Goal: Task Accomplishment & Management: Use online tool/utility

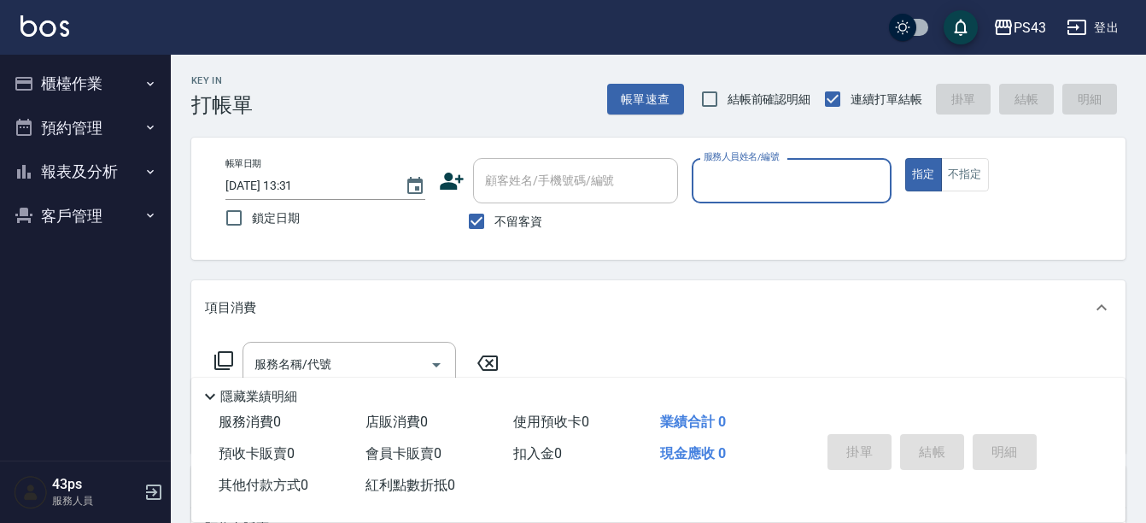
click at [819, 183] on input "服務人員姓名/編號" at bounding box center [791, 181] width 184 height 30
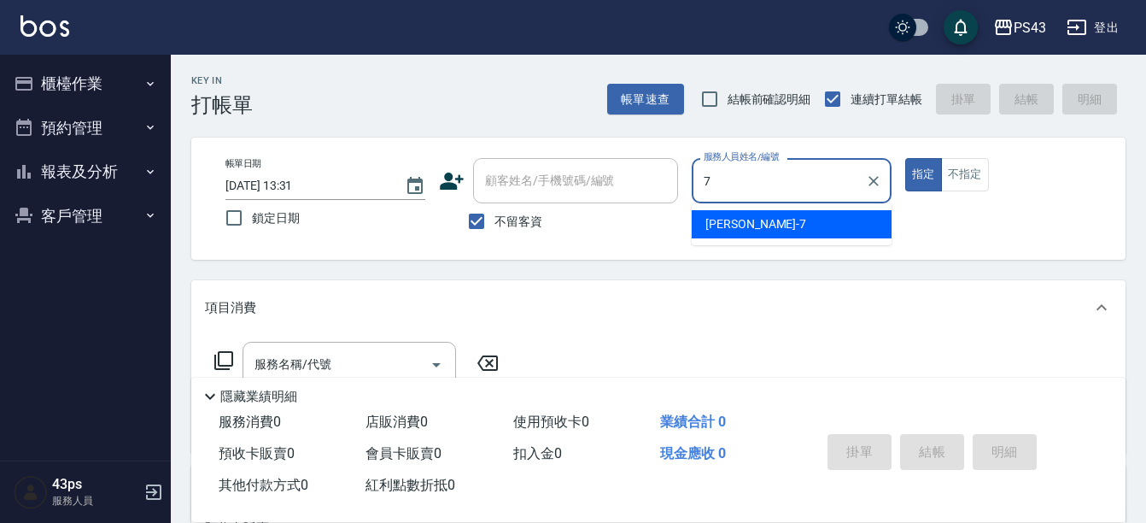
type input "[PERSON_NAME]-7"
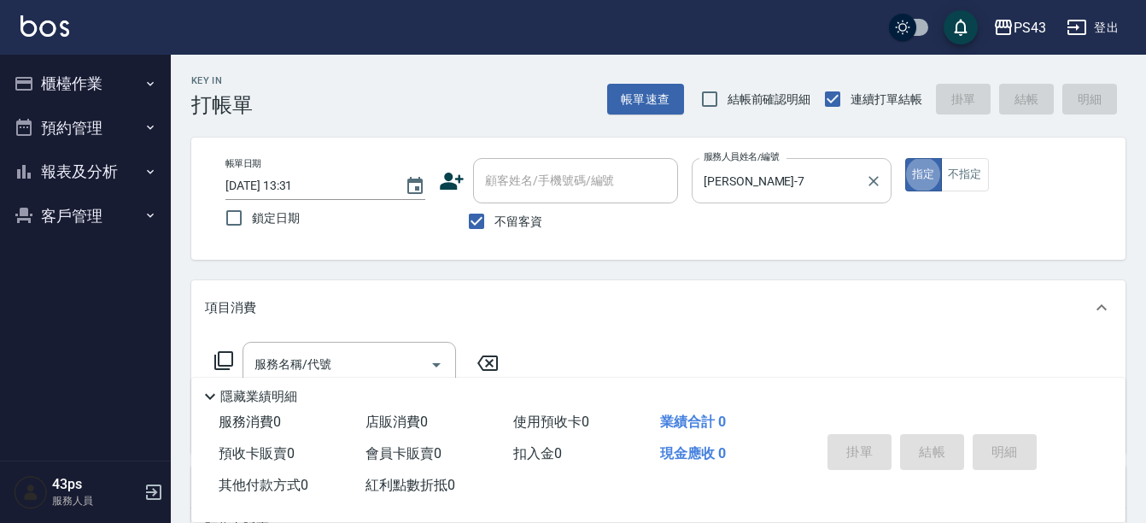
type button "true"
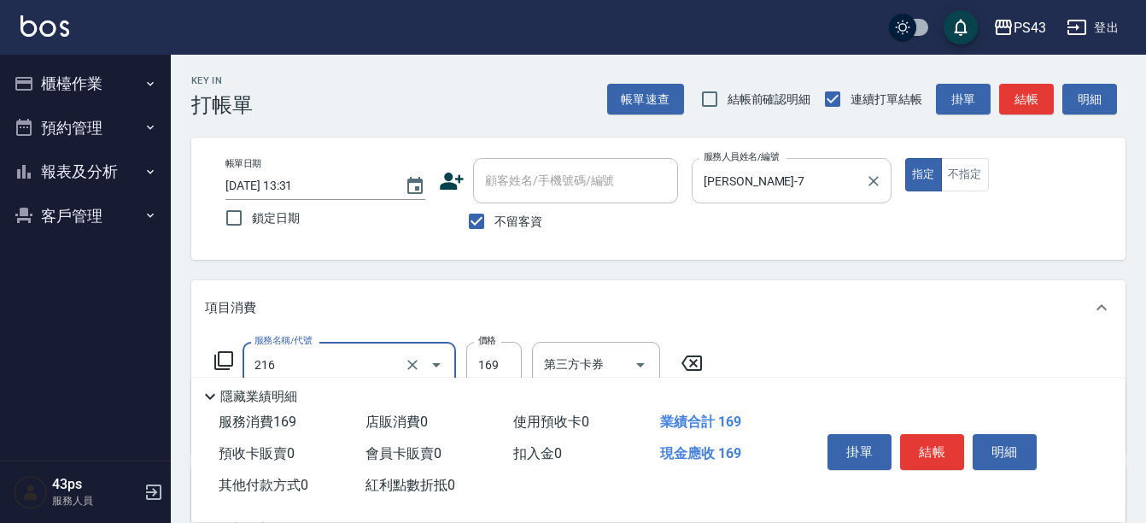
type input "剪髮169(216)"
type input "200"
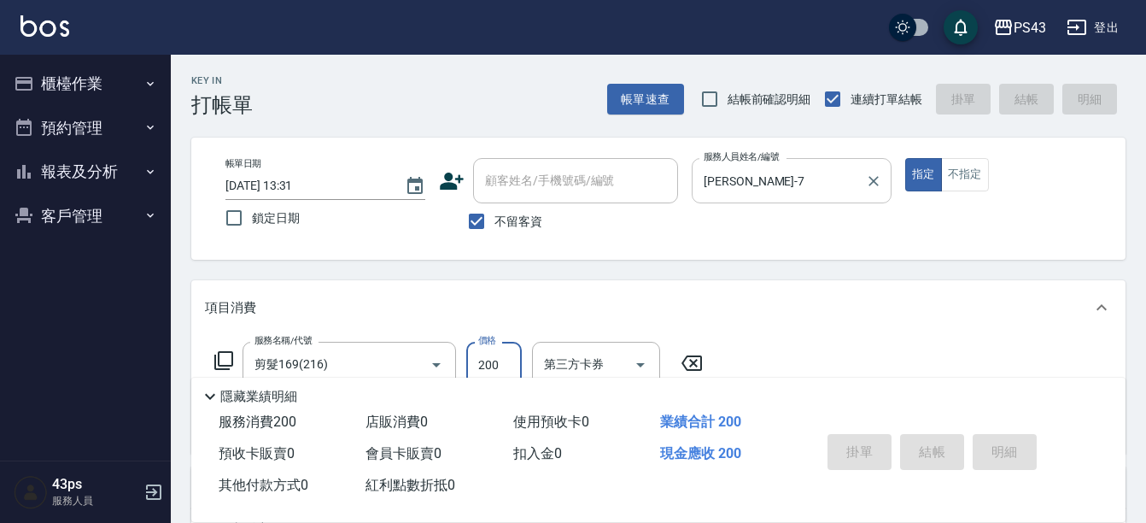
type input "[DATE] 16:55"
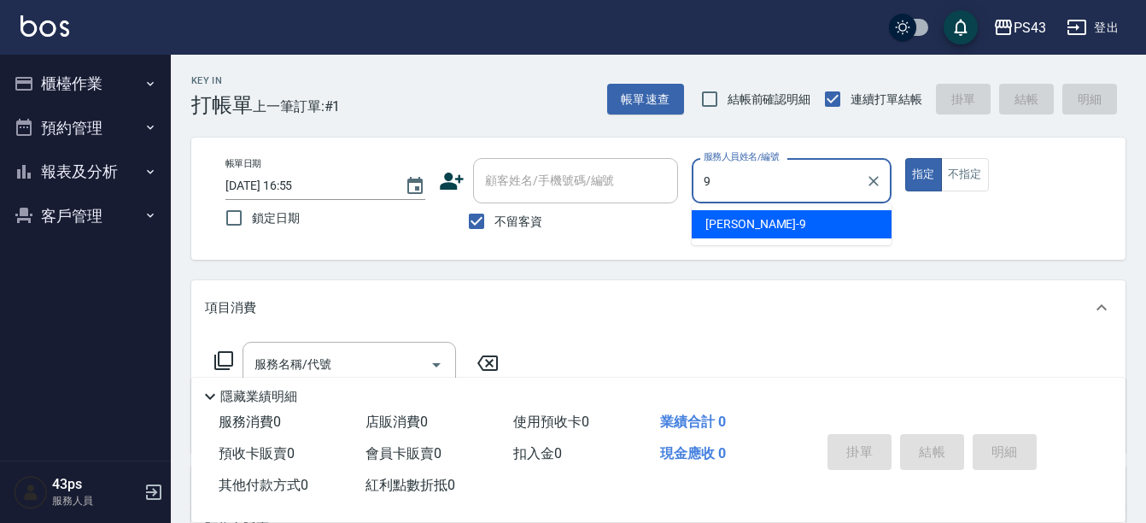
type input "[PERSON_NAME]-9"
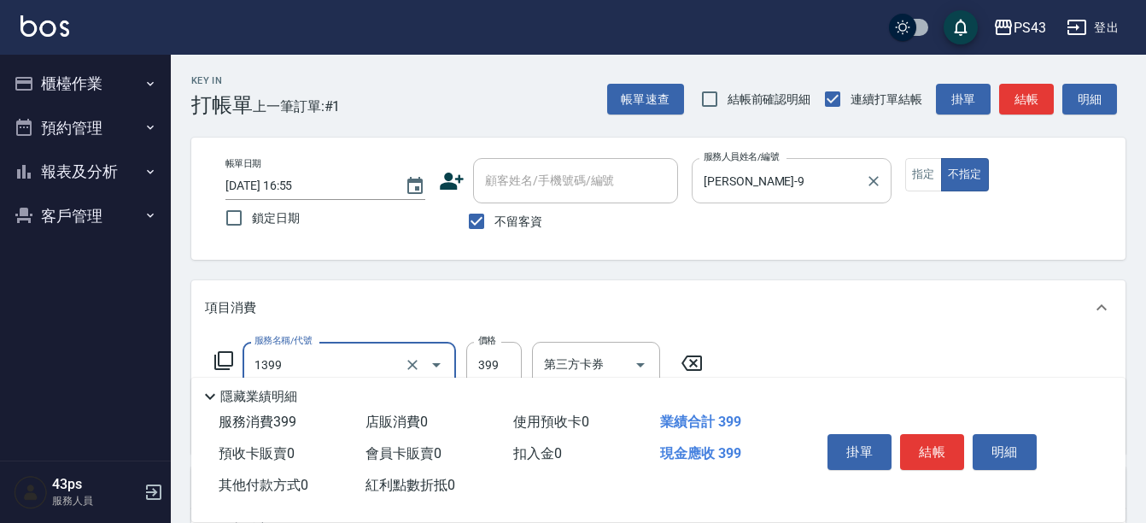
type input "海鹽洗髮399(1399)"
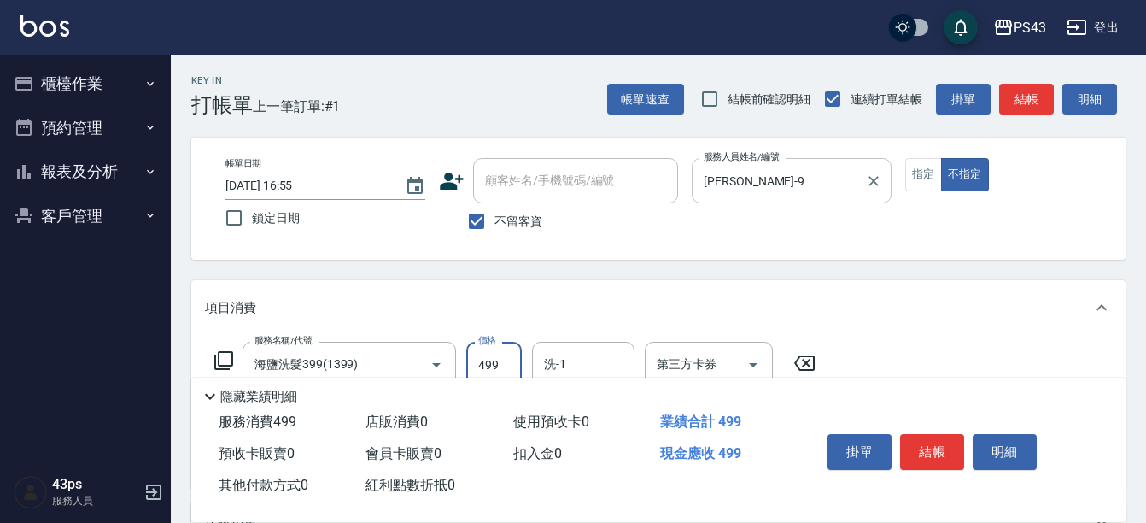
type input "499"
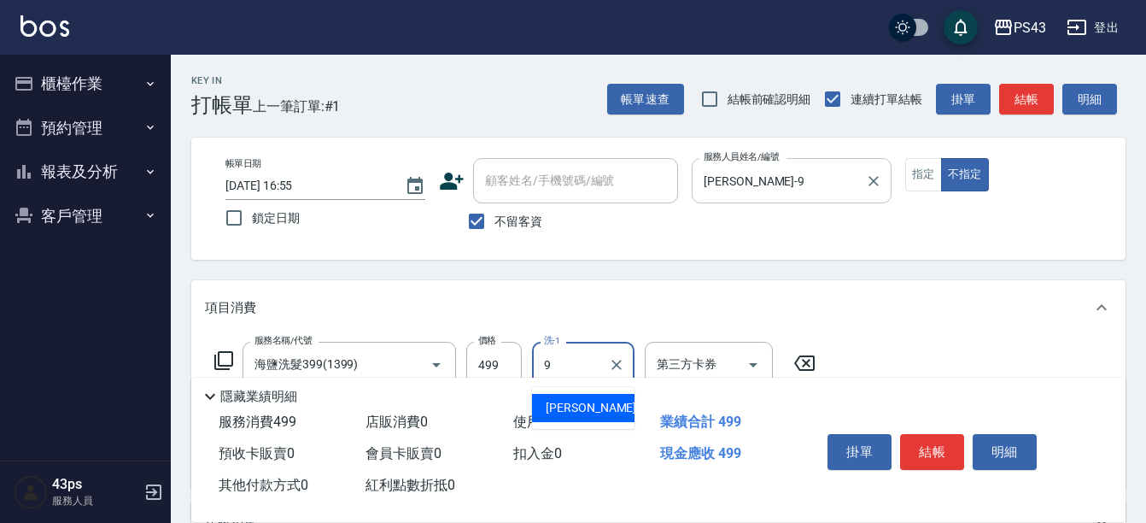
type input "[PERSON_NAME]-9"
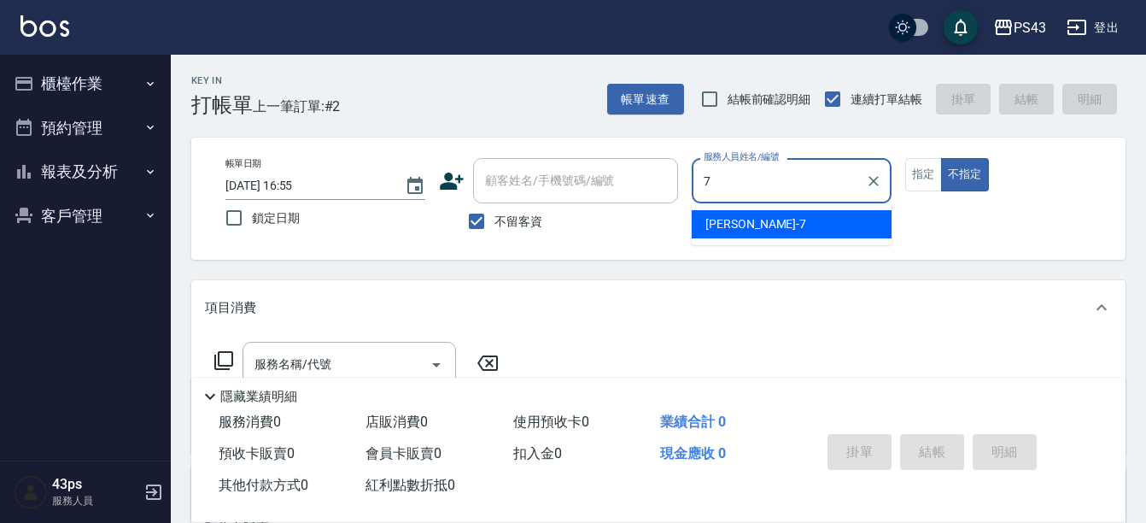
type input "[PERSON_NAME]-7"
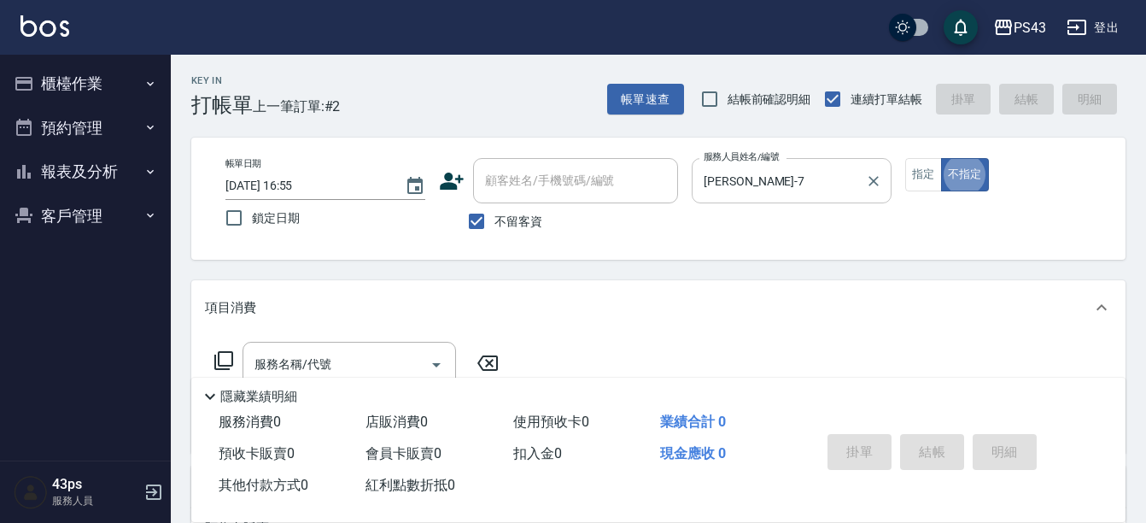
type button "false"
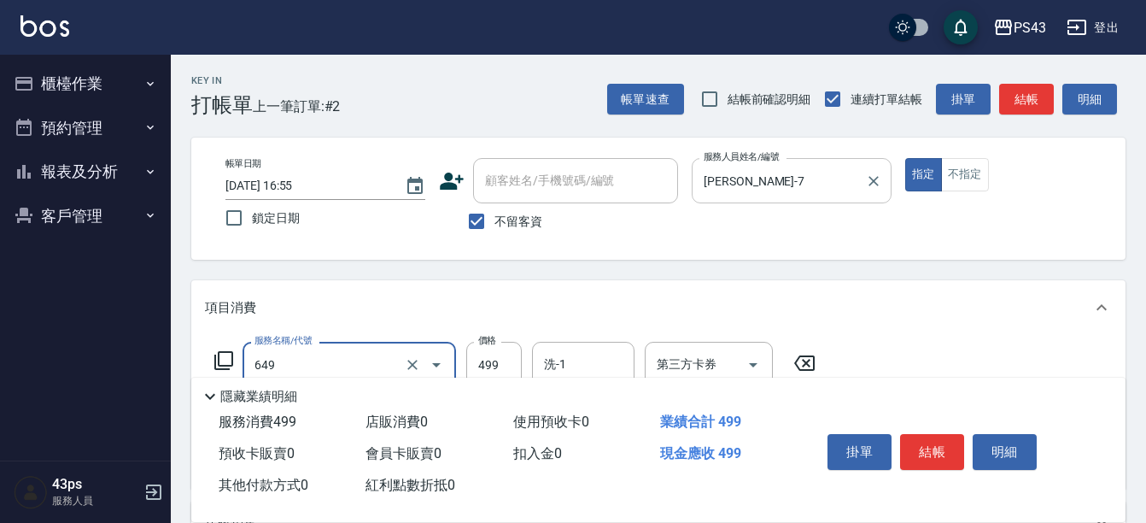
type input "角質499(649)"
type input "500"
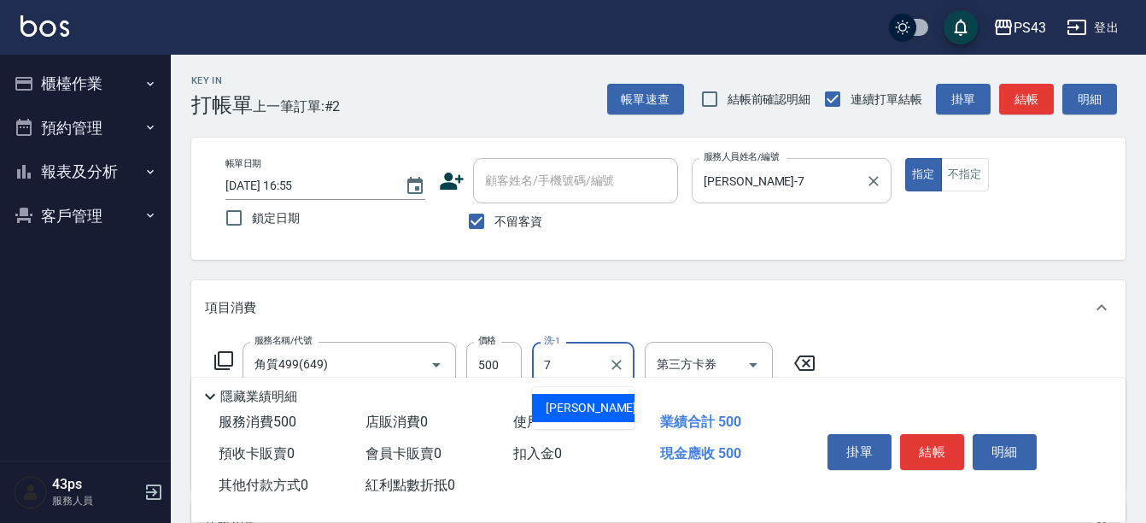
type input "[PERSON_NAME]-7"
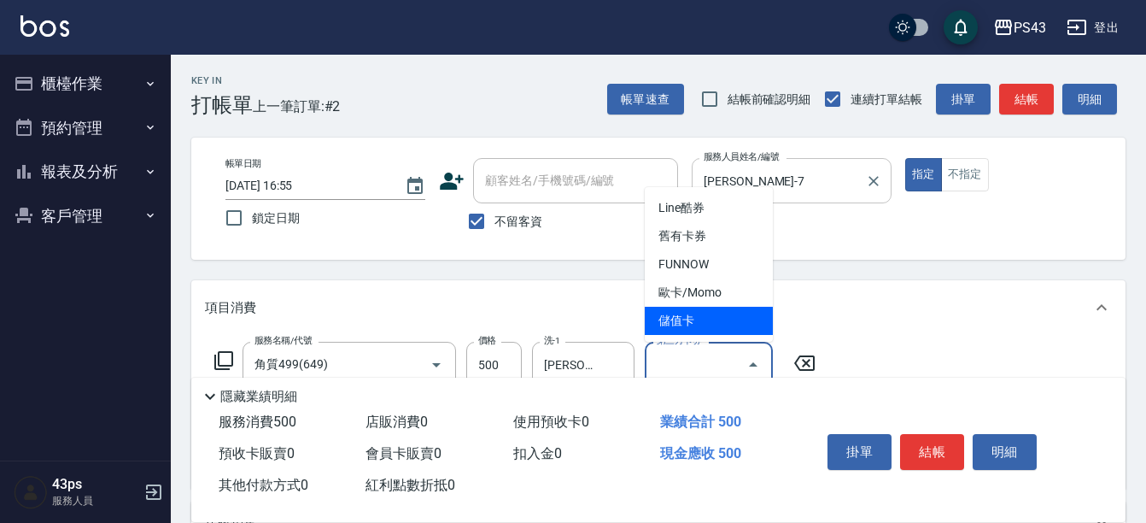
type input "儲值卡"
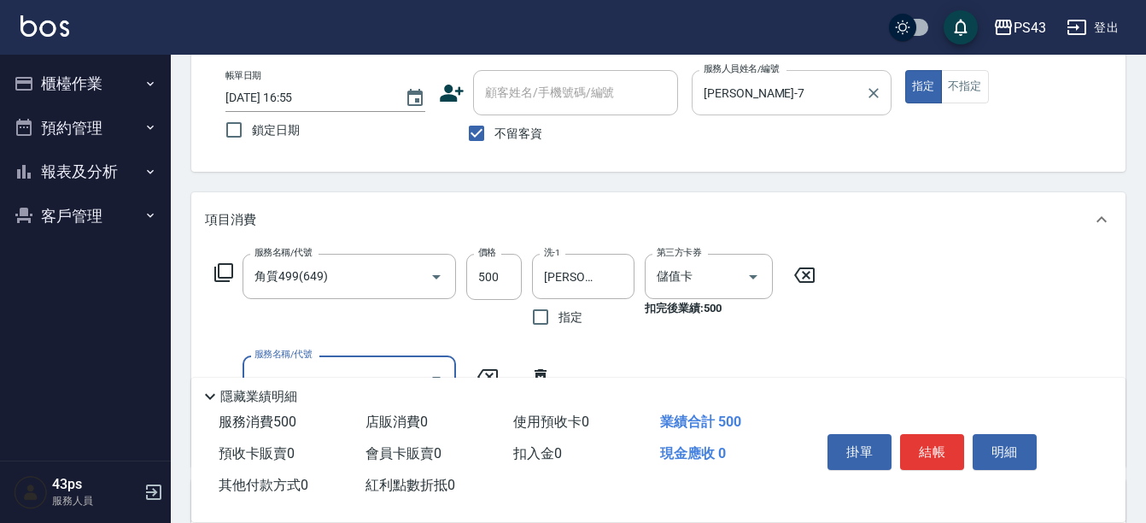
scroll to position [171, 0]
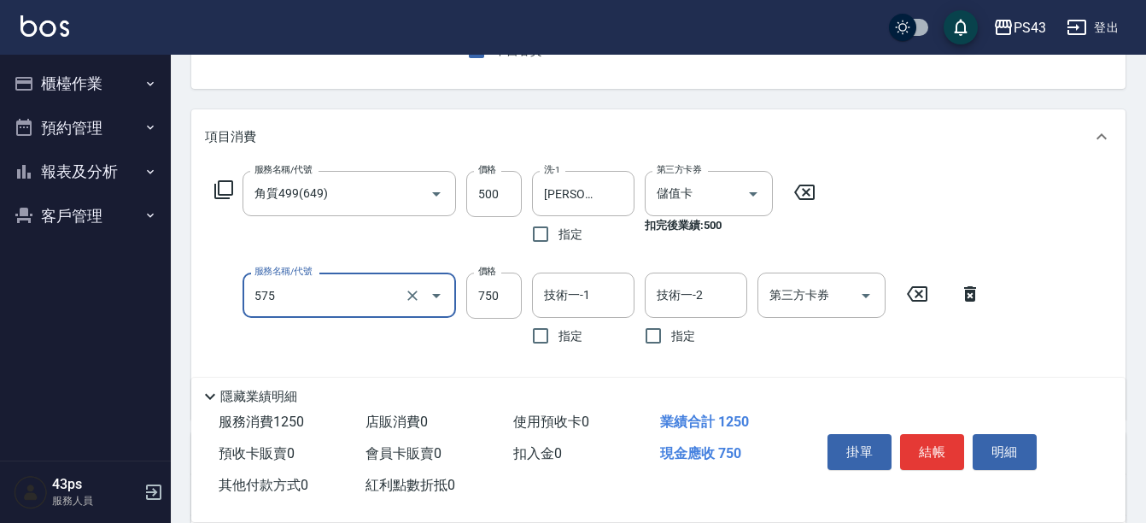
type input "750護髮(575)"
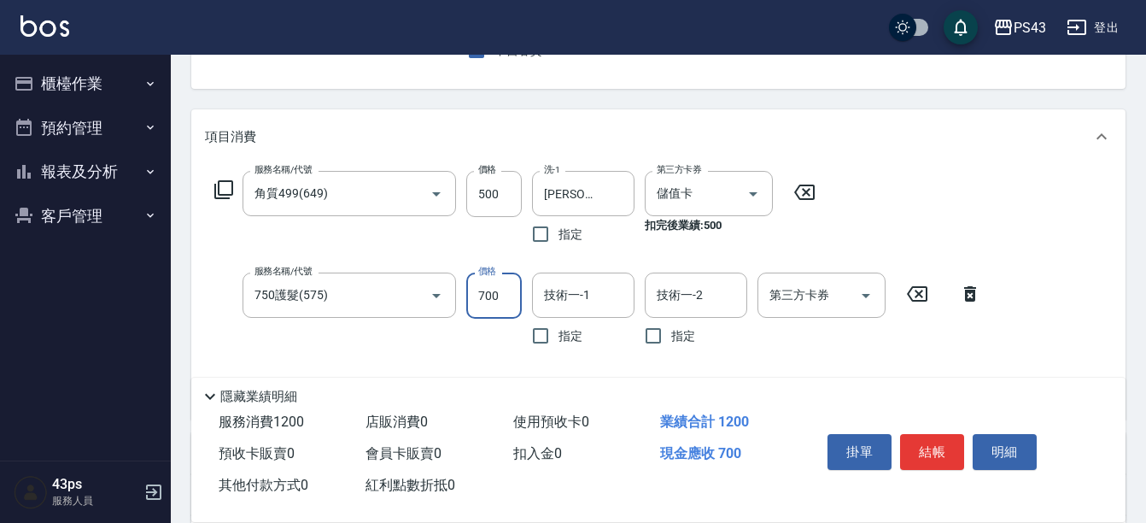
type input "700"
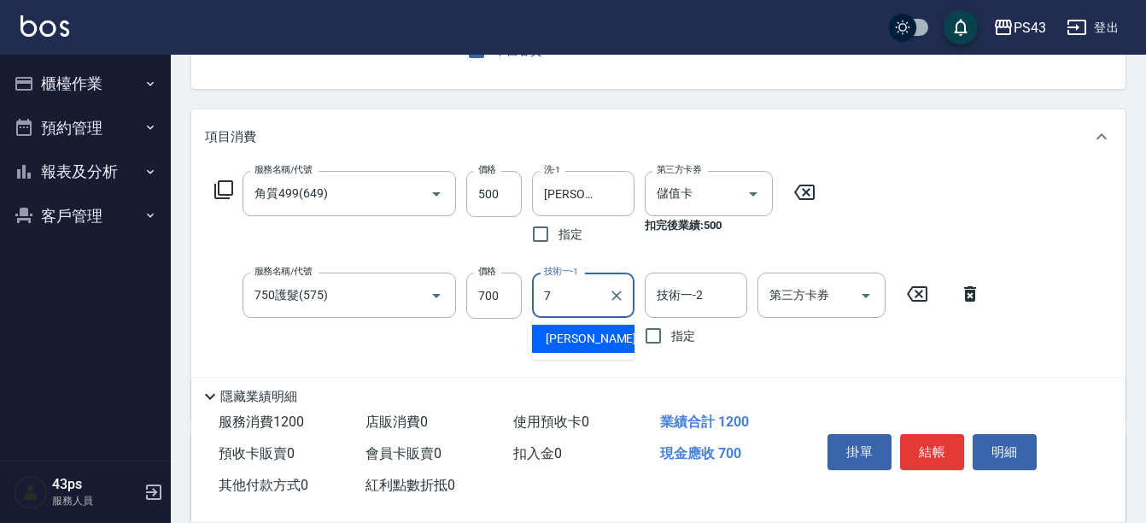
type input "[PERSON_NAME]-7"
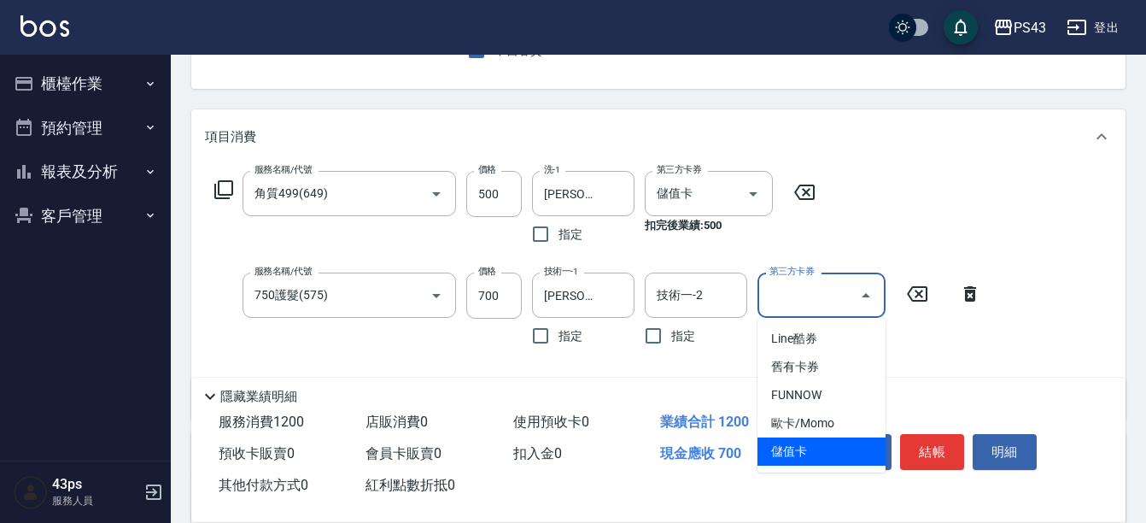
type input "儲值卡"
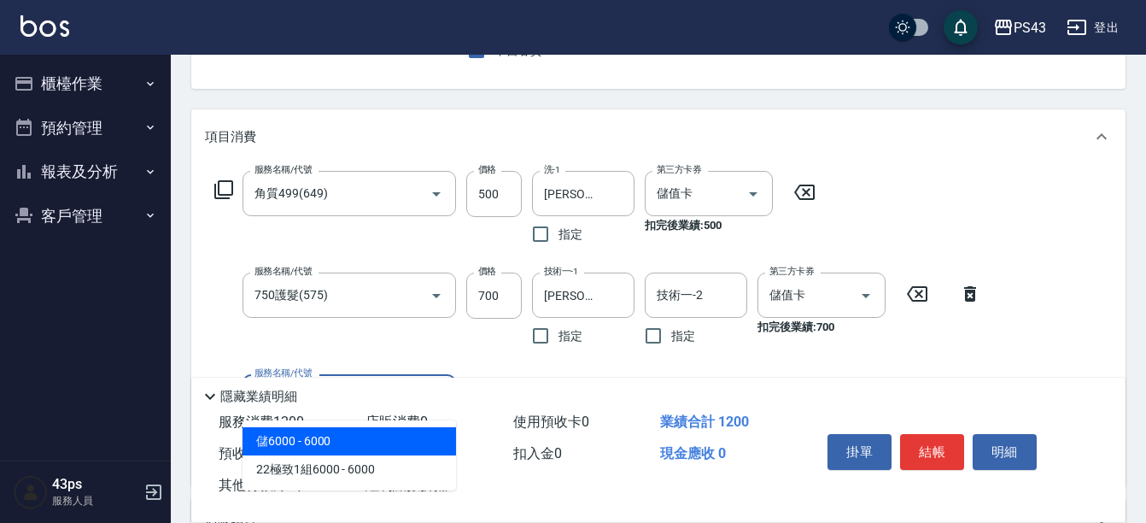
type input "儲6000(8600)"
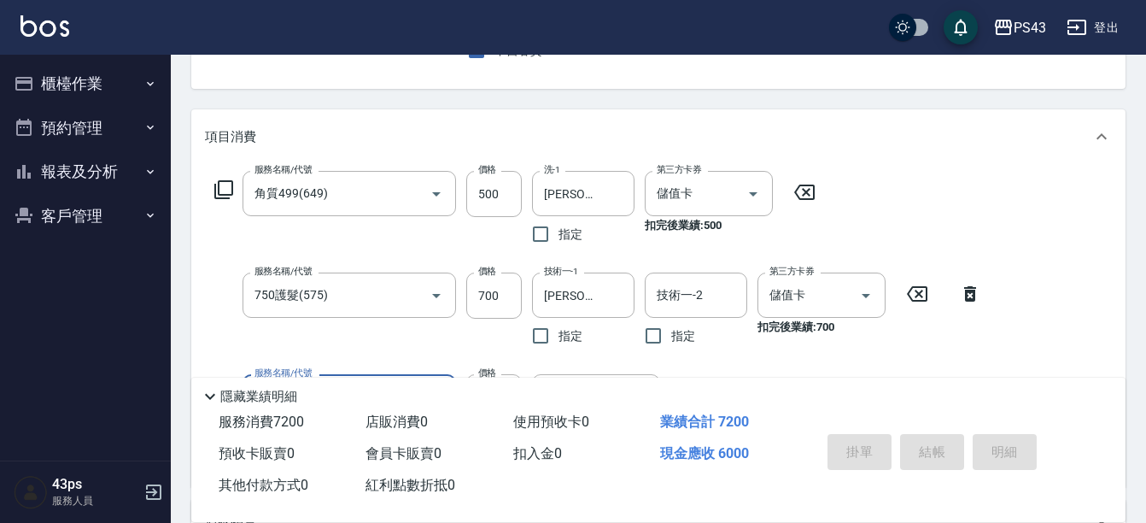
type input "[DATE] 16:56"
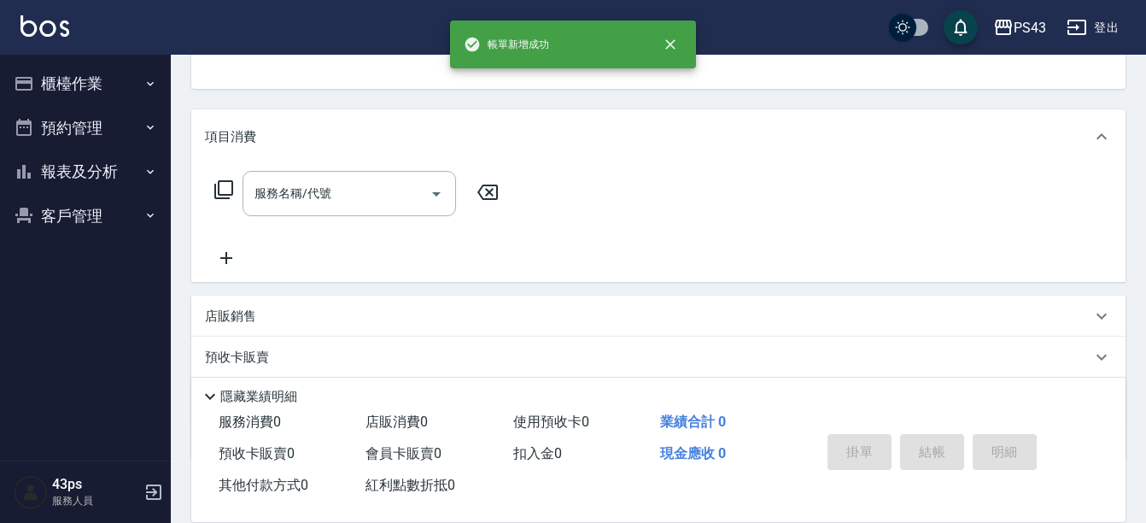
scroll to position [166, 0]
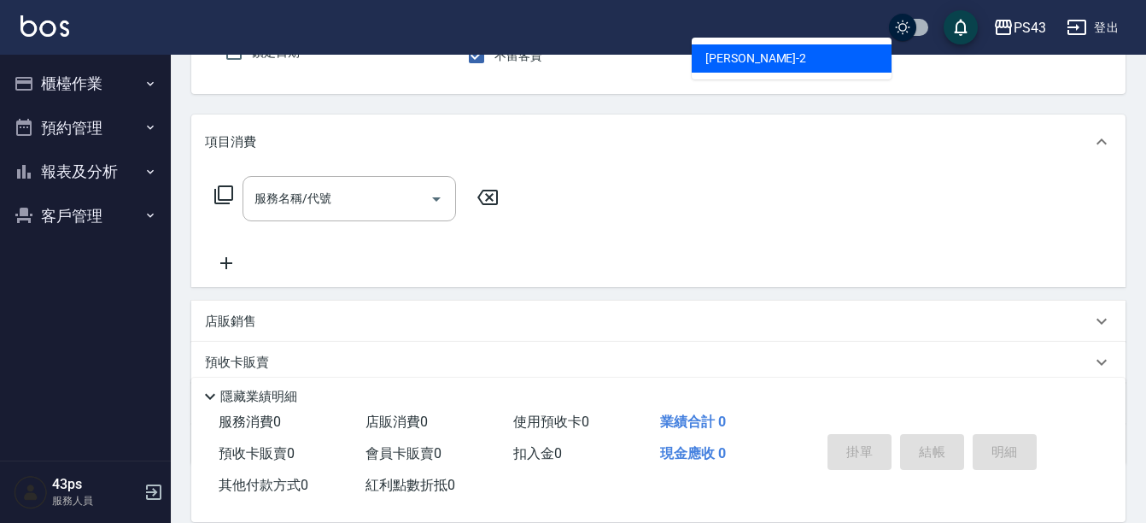
type input "安肯-2"
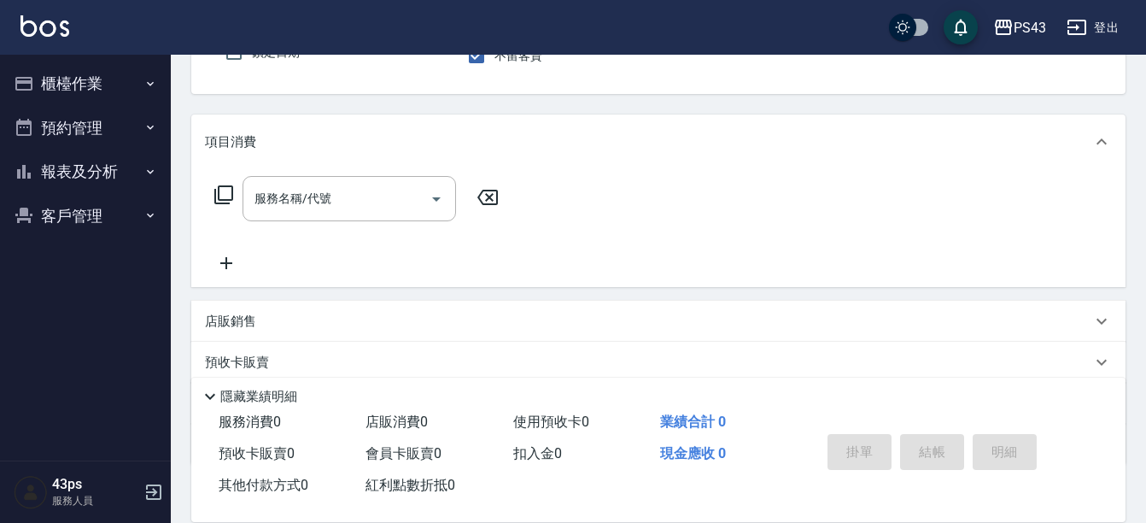
scroll to position [158, 0]
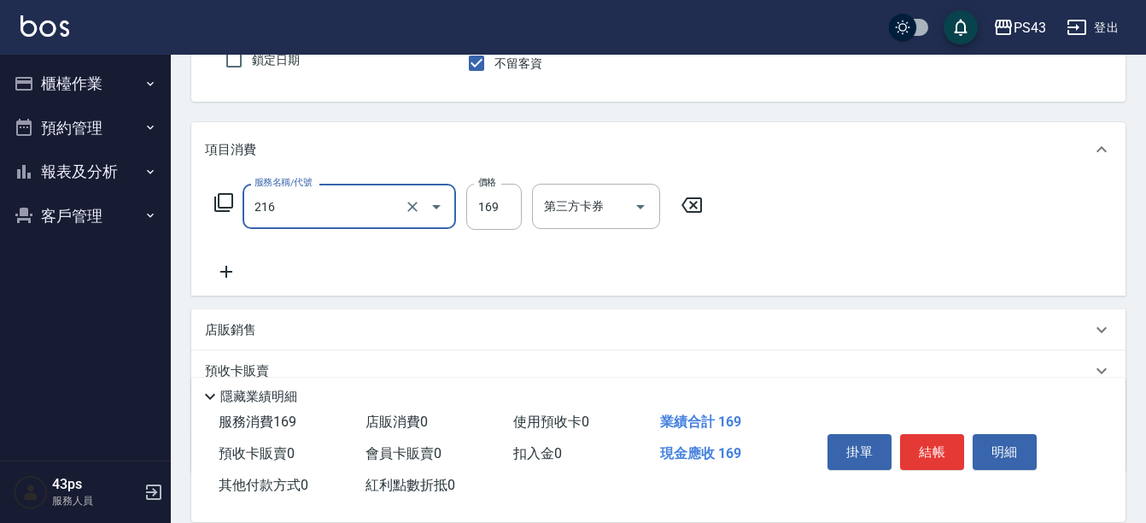
type input "剪髮169(216)"
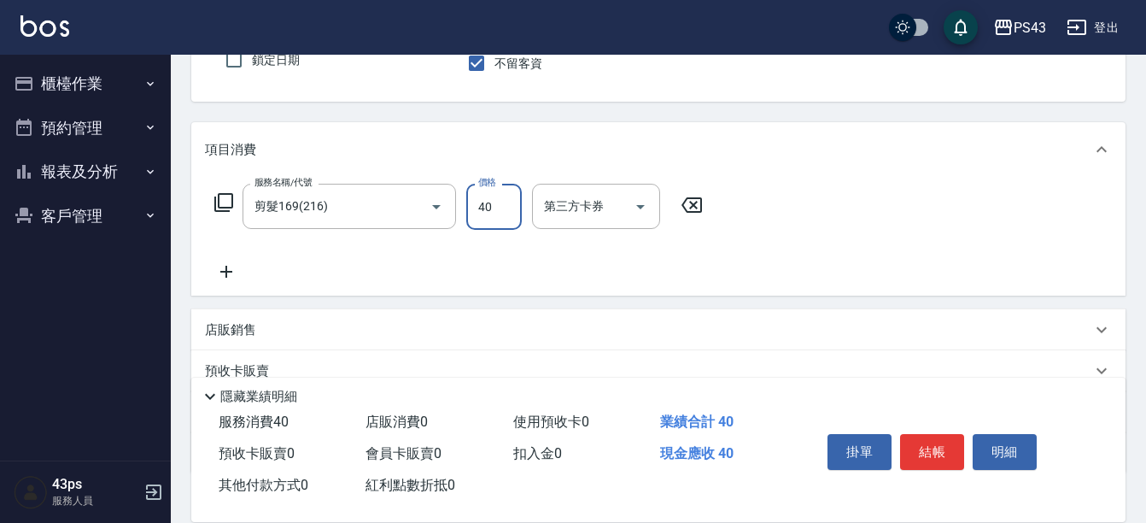
type input "400"
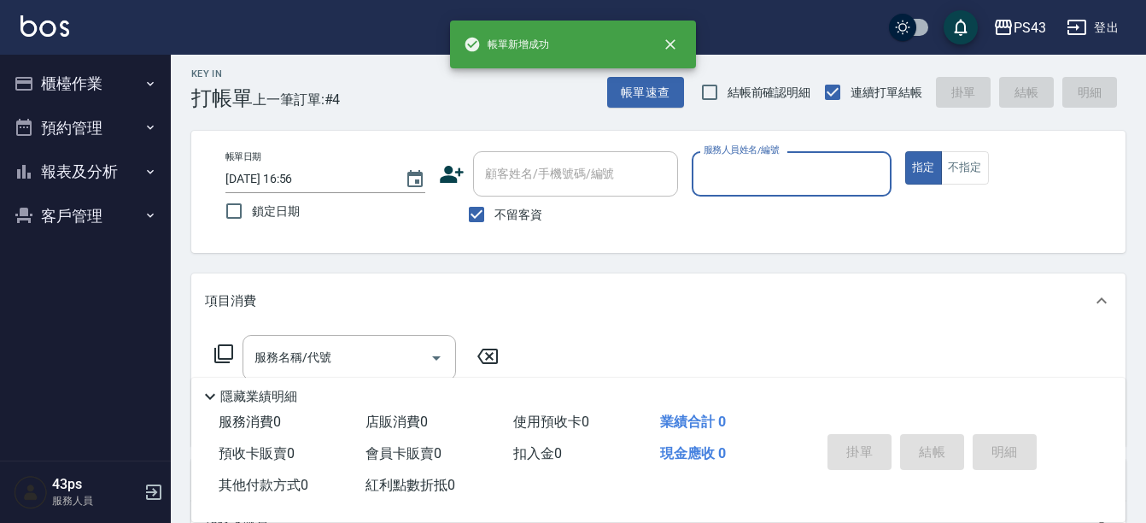
scroll to position [0, 0]
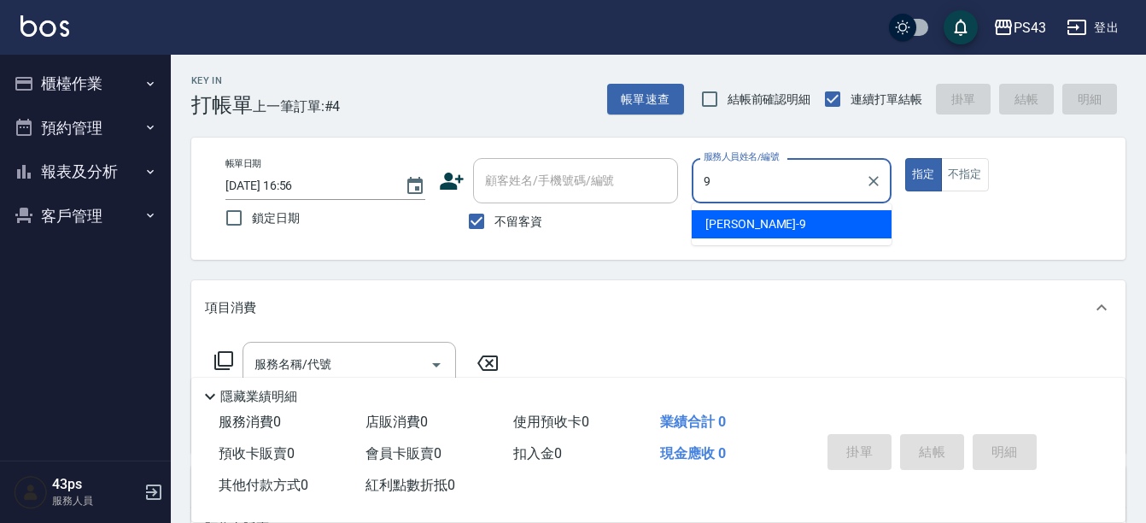
type input "[PERSON_NAME]-9"
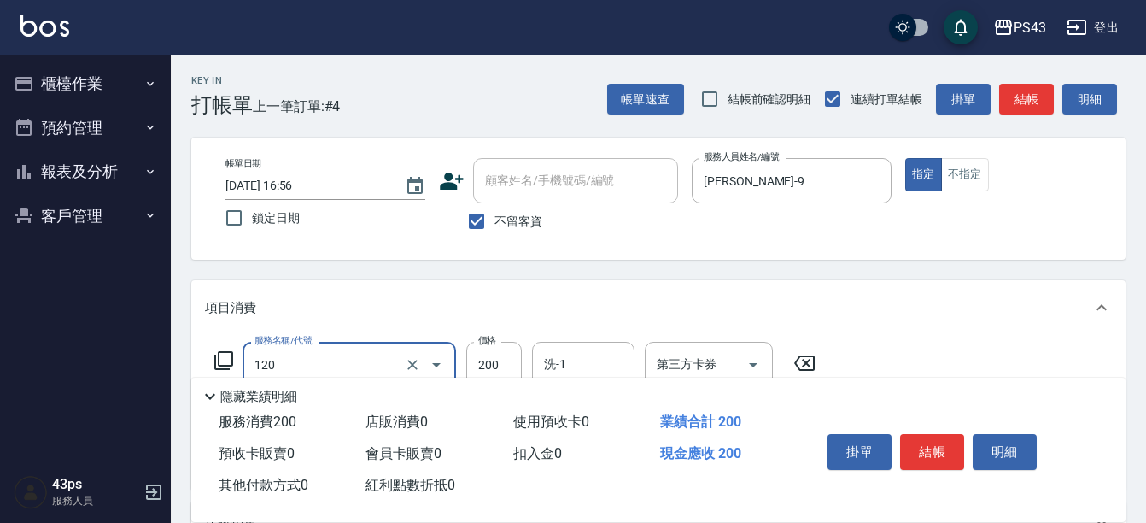
type input "New洗200(120)"
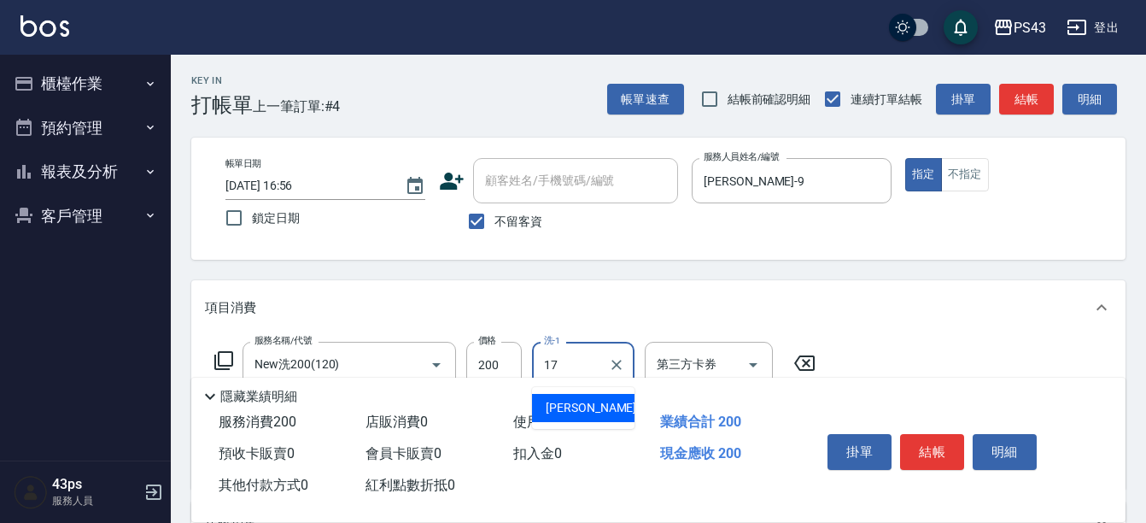
type input "[PERSON_NAME]-17"
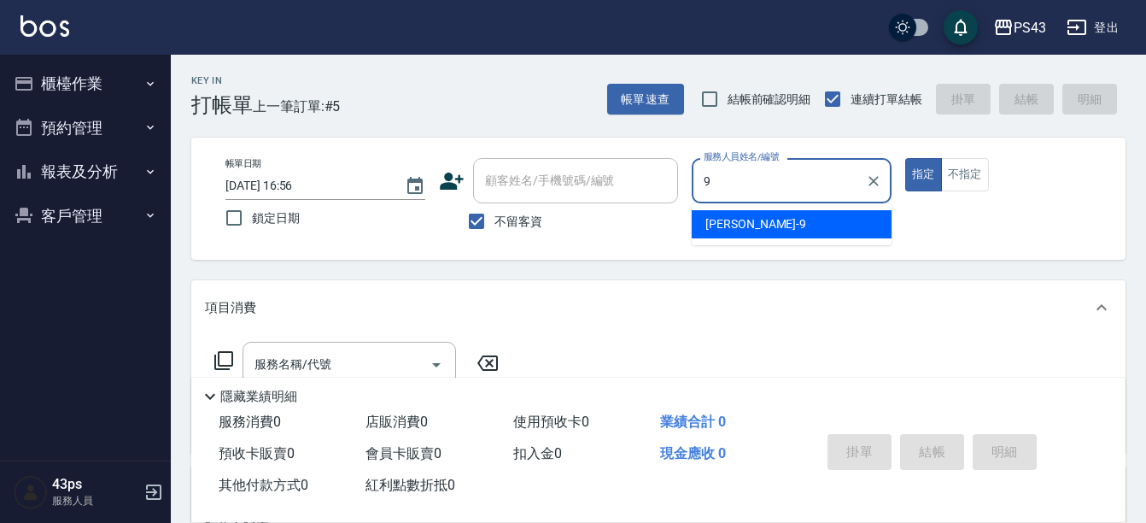
type input "[PERSON_NAME]-9"
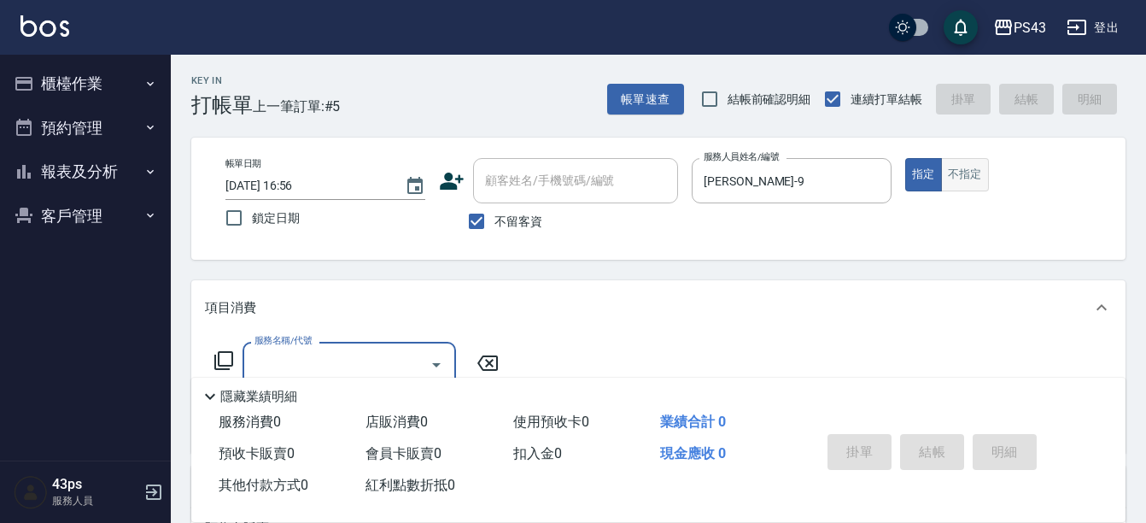
click at [962, 190] on button "不指定" at bounding box center [965, 174] width 48 height 33
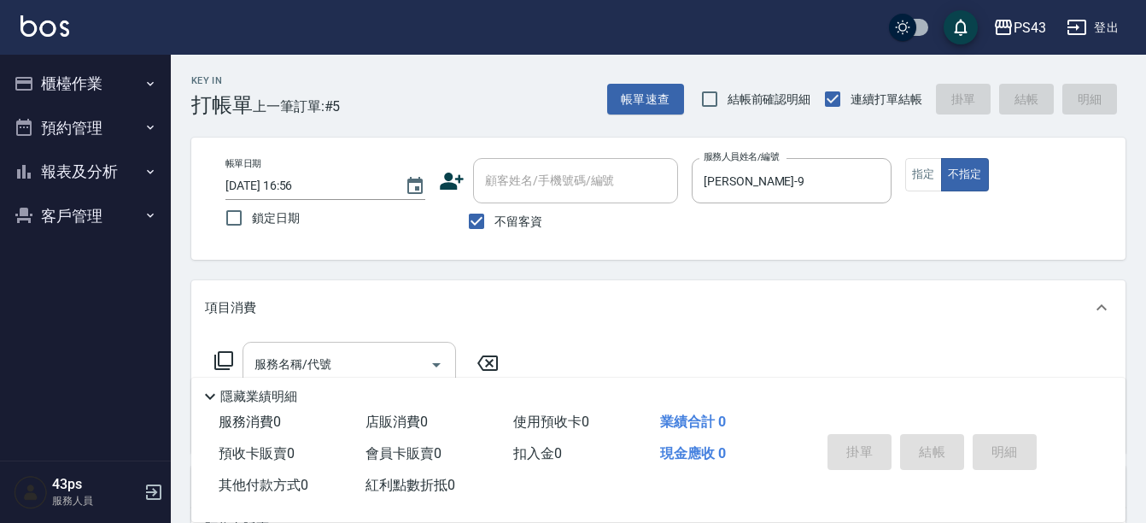
click at [387, 366] on input "服務名稱/代號" at bounding box center [336, 364] width 173 height 30
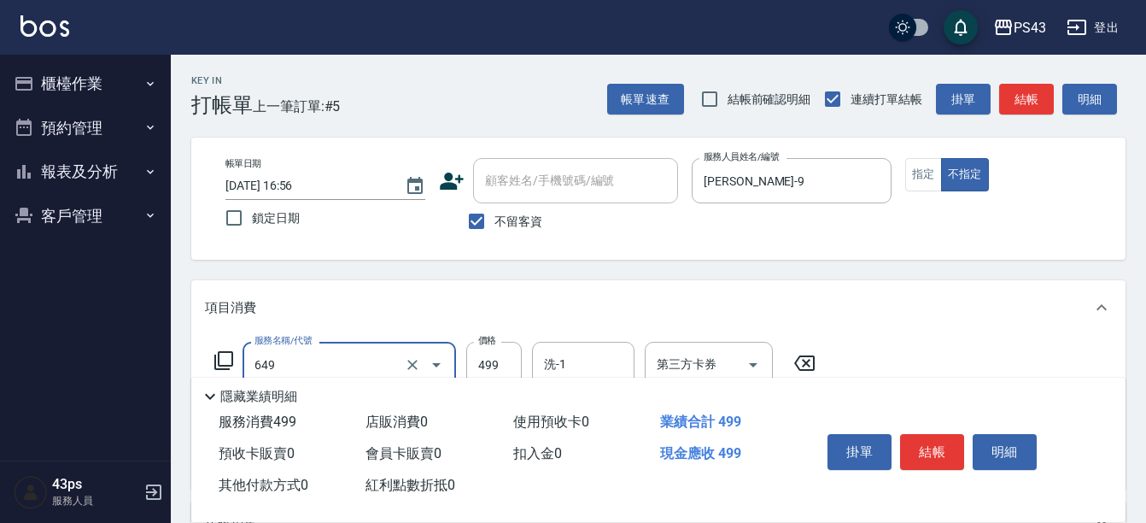
type input "角質499(649)"
type input "599"
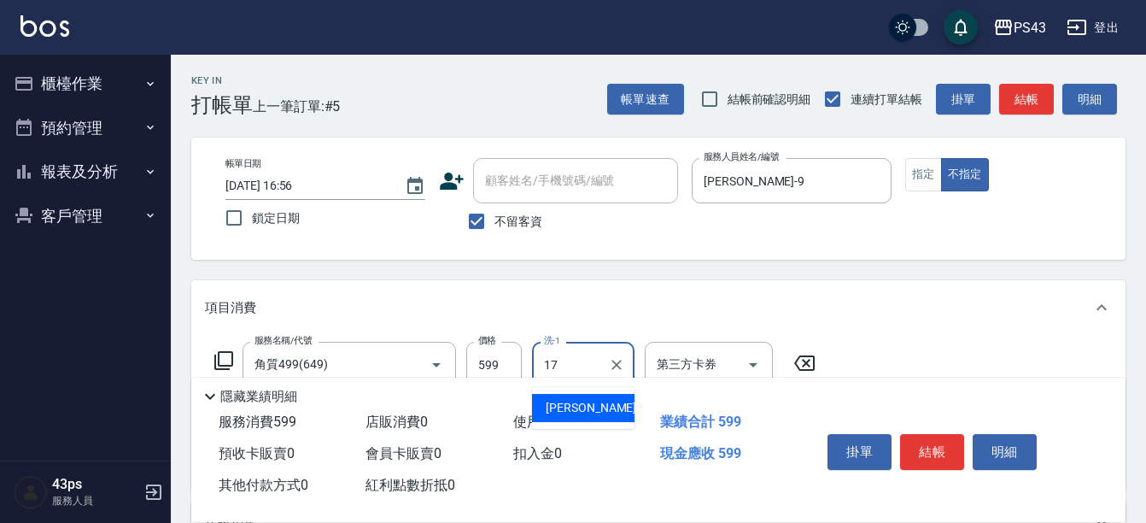
type input "[PERSON_NAME]-17"
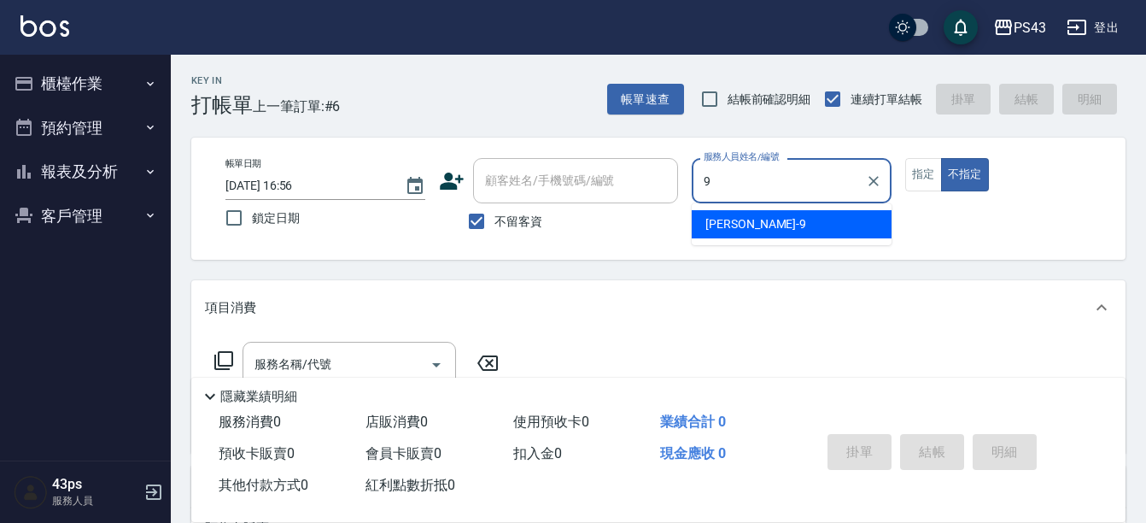
type input "[PERSON_NAME]-9"
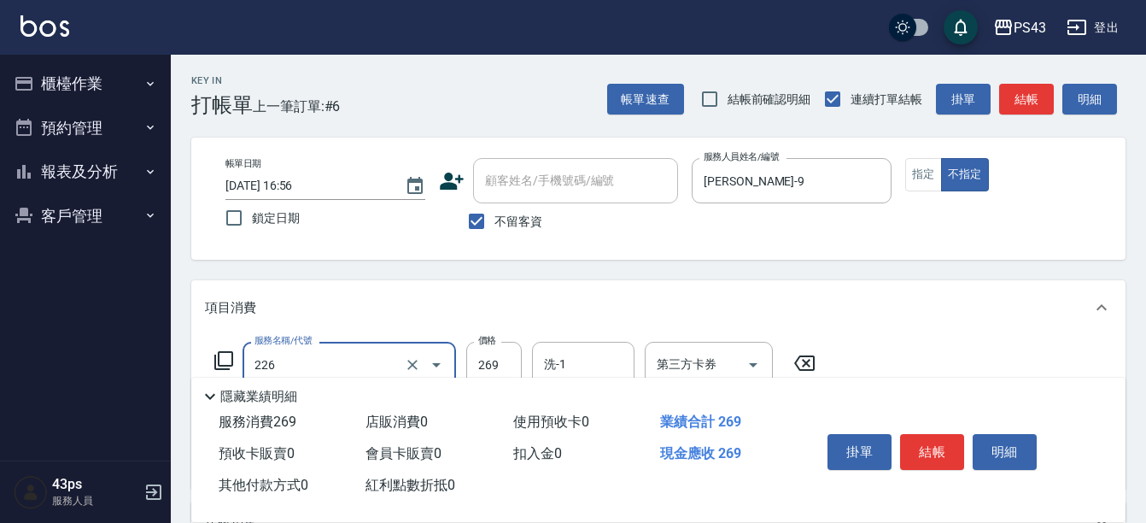
type input "洗剪269(226)"
type input "300"
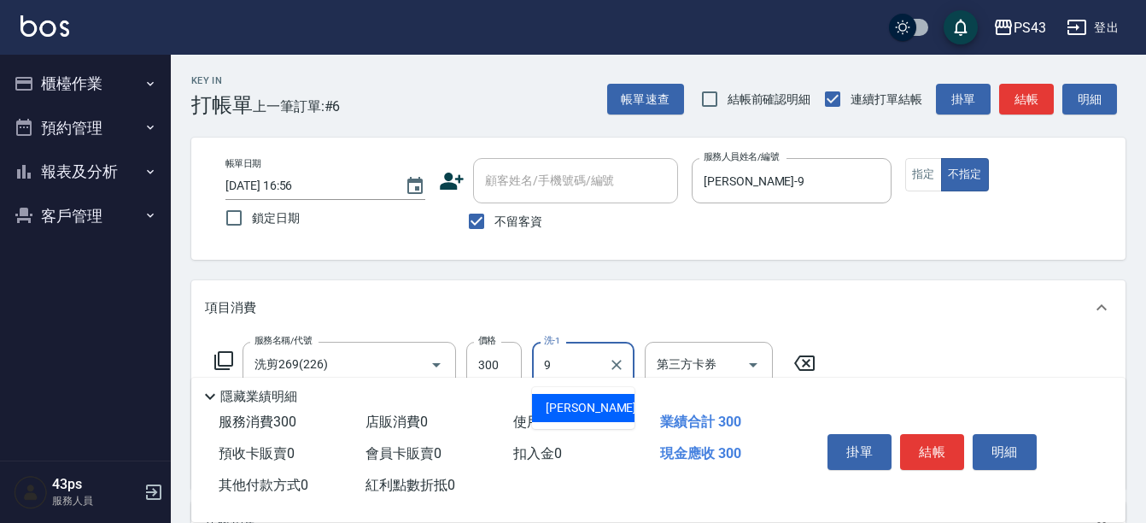
type input "[PERSON_NAME]-9"
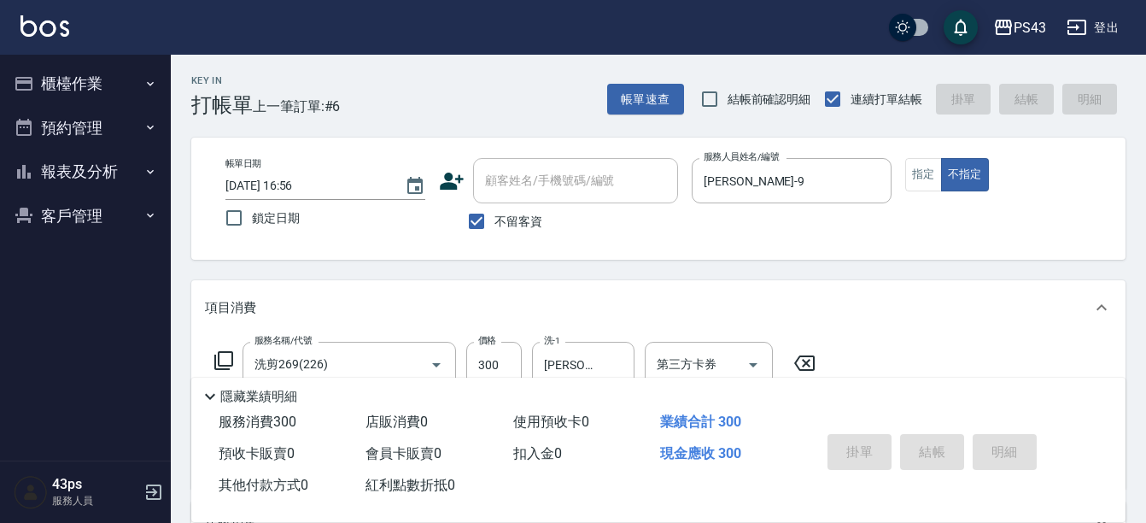
type input "[DATE] 16:57"
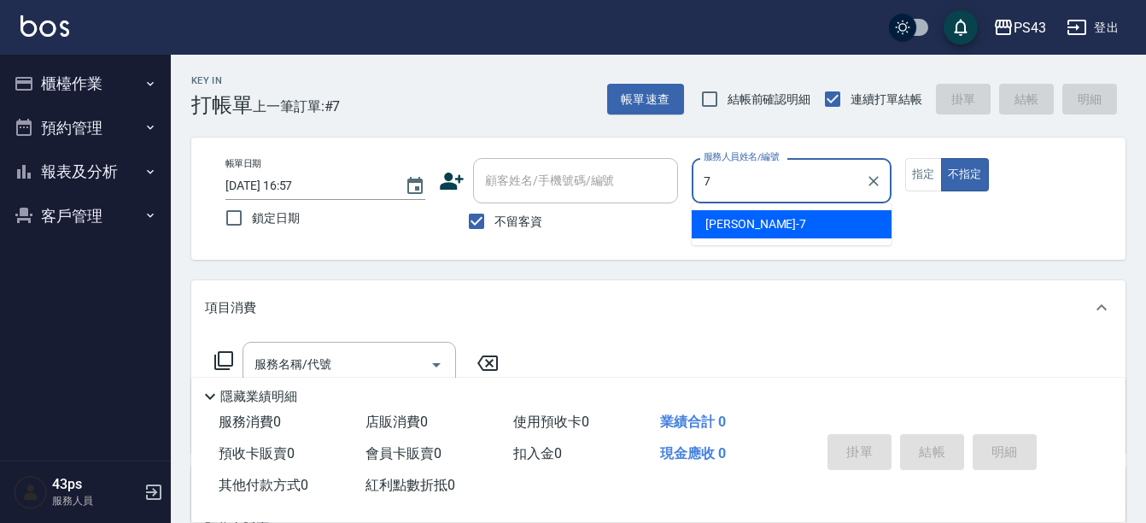
type input "[PERSON_NAME]-7"
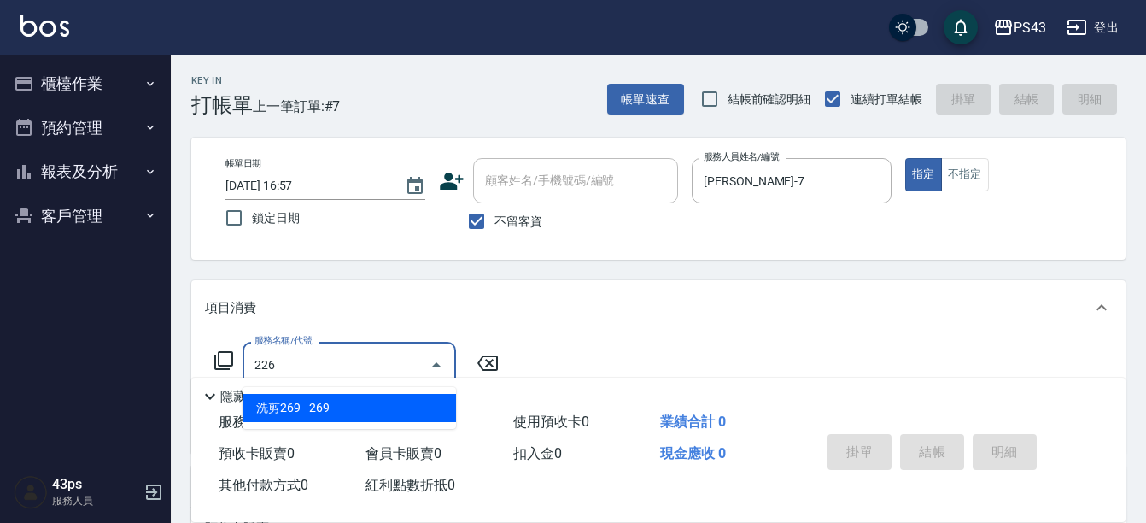
type input "洗剪269(226)"
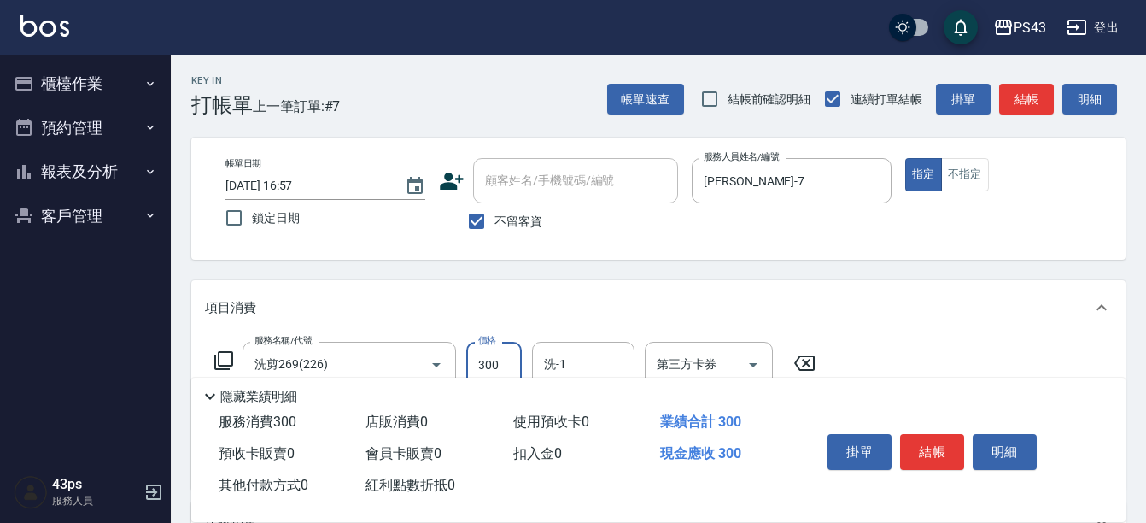
type input "300"
type input "[PERSON_NAME]-13"
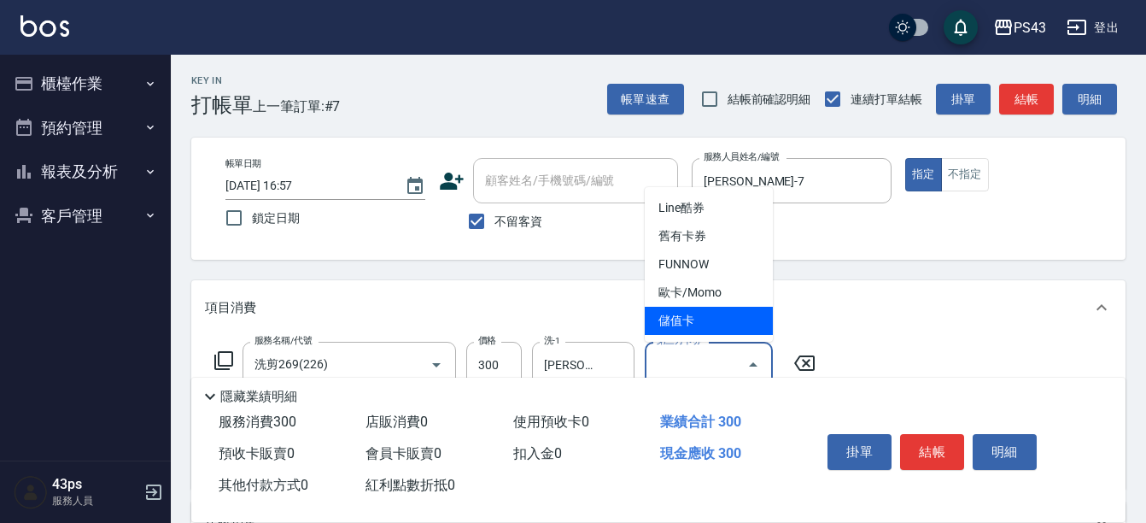
type input "儲值卡"
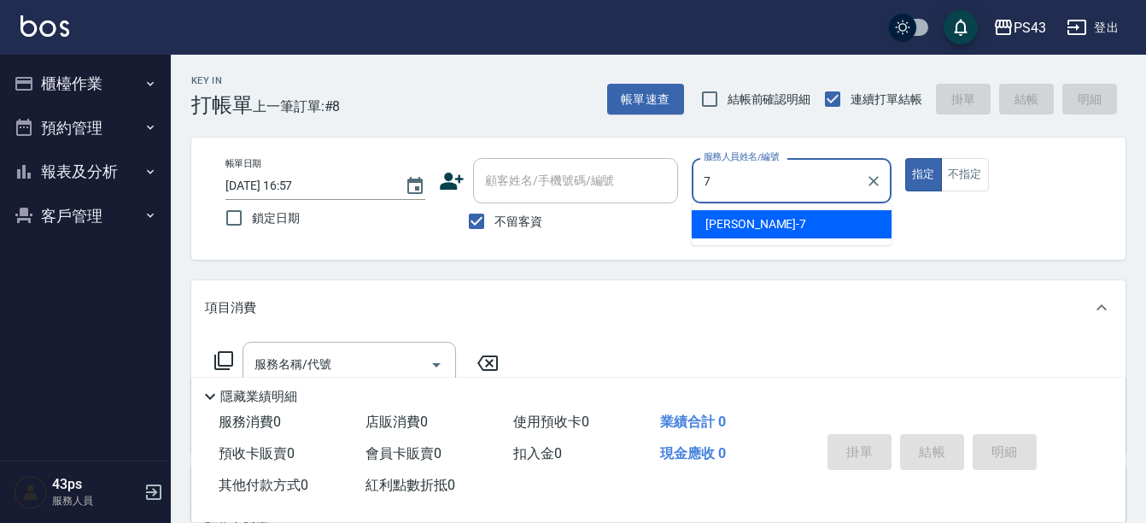
type input "[PERSON_NAME]-7"
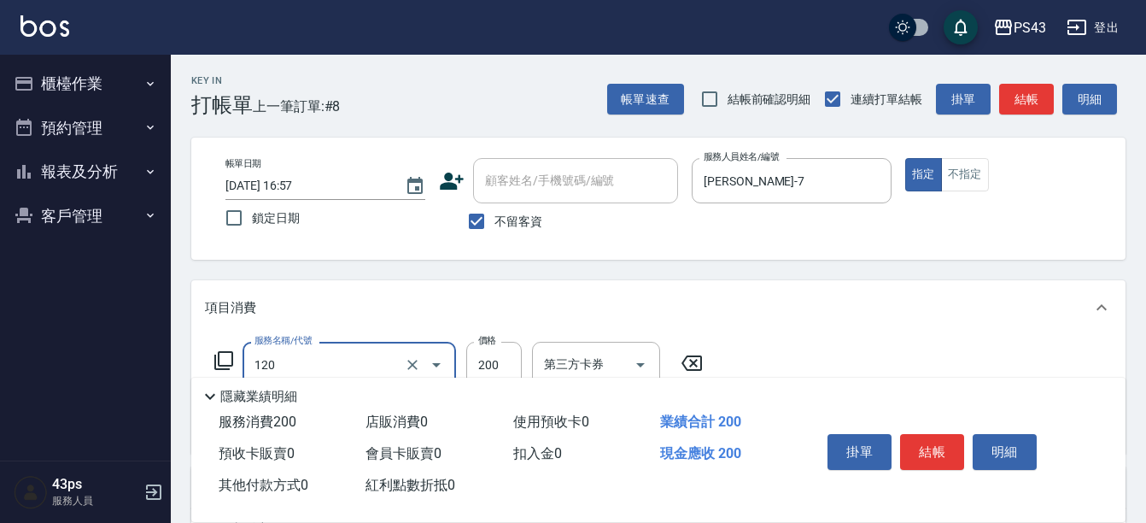
type input "New洗200(120)"
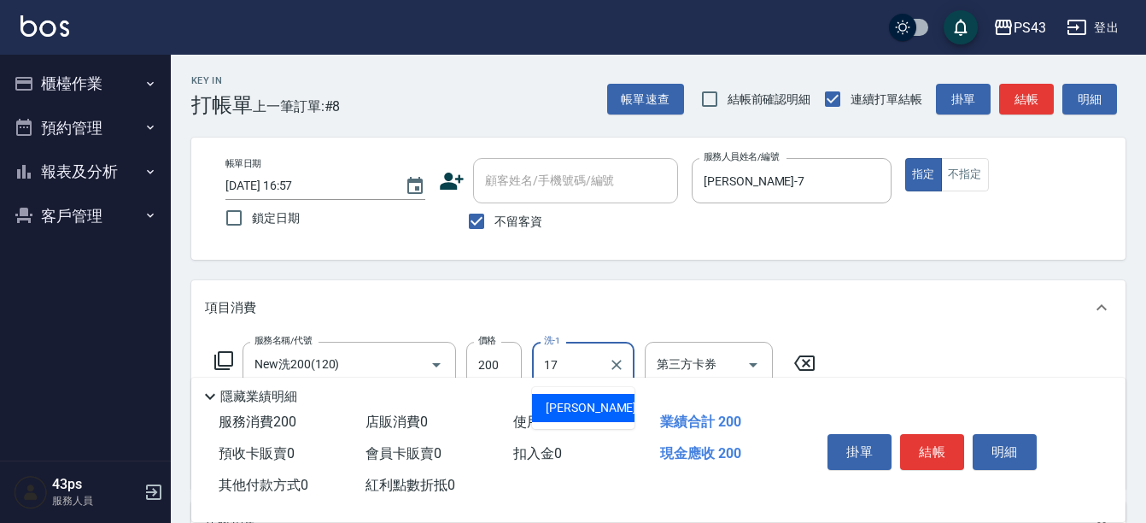
type input "[PERSON_NAME]-17"
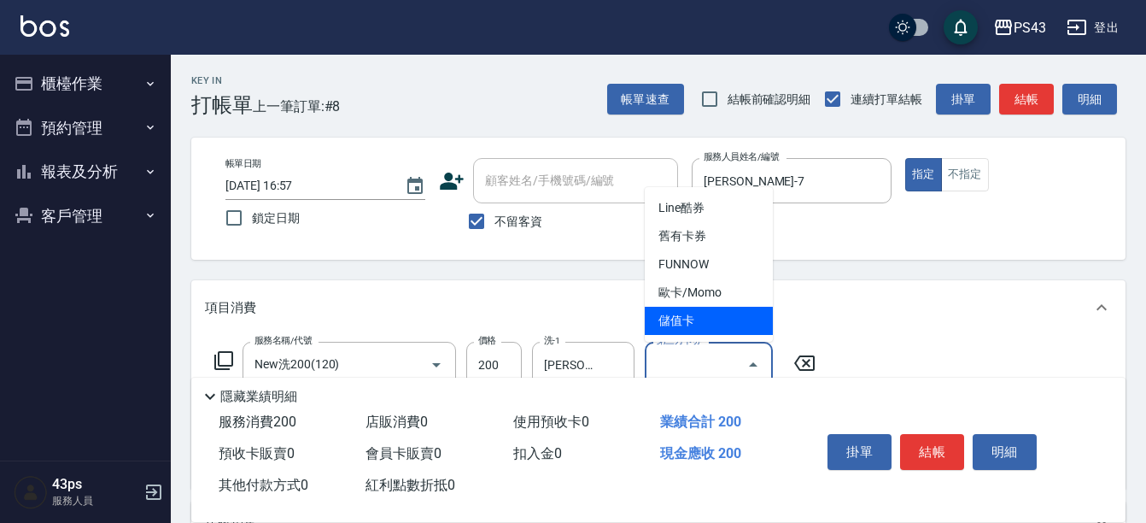
type input "儲值卡"
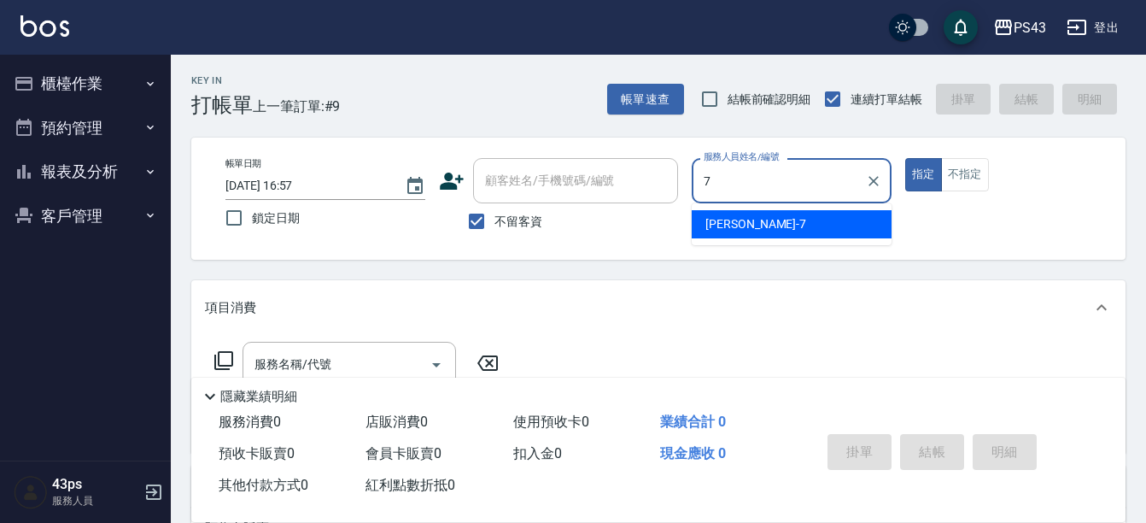
type input "[PERSON_NAME]-7"
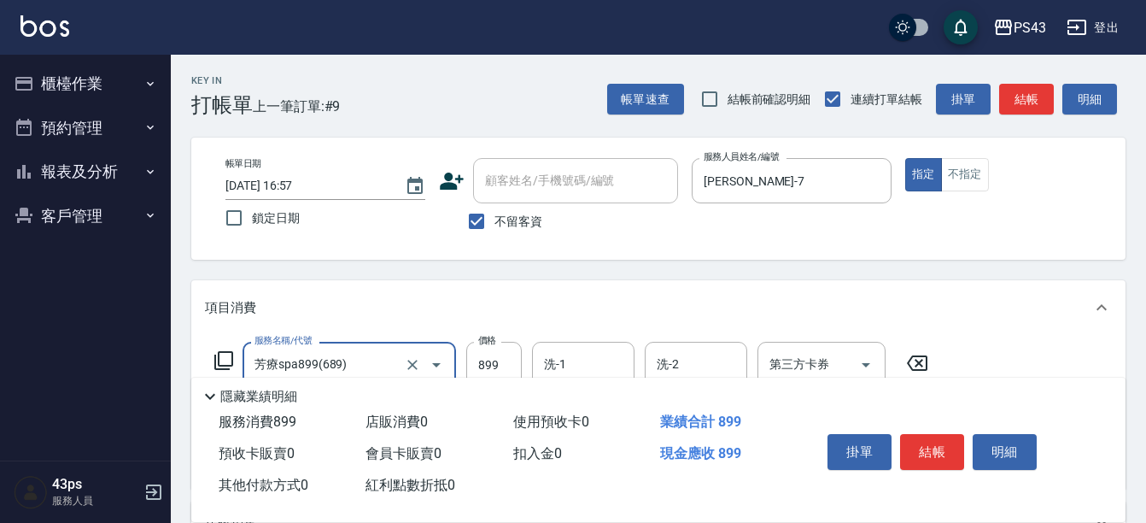
type input "芳療spa899(689)"
type input "1000"
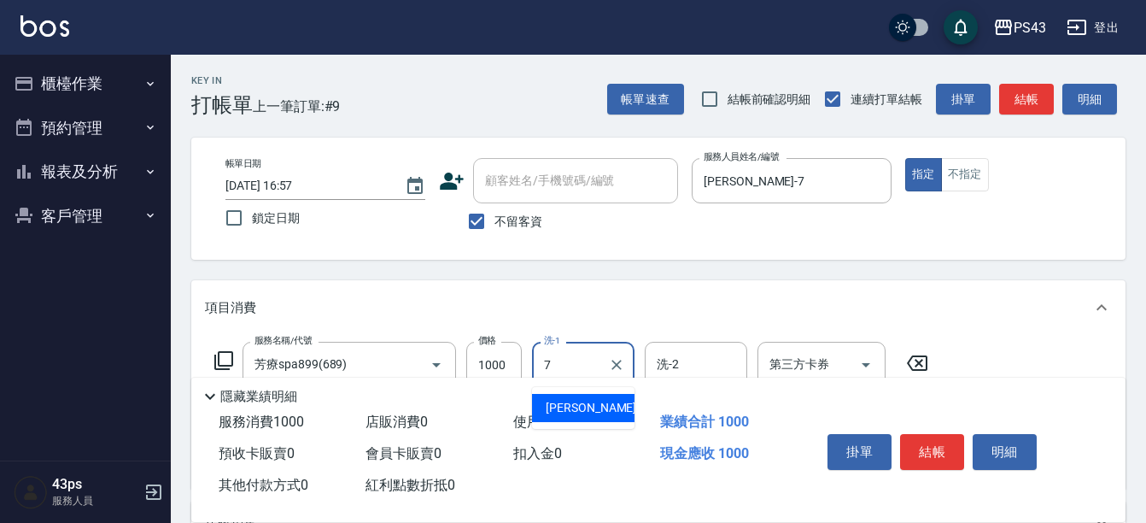
type input "[PERSON_NAME]-7"
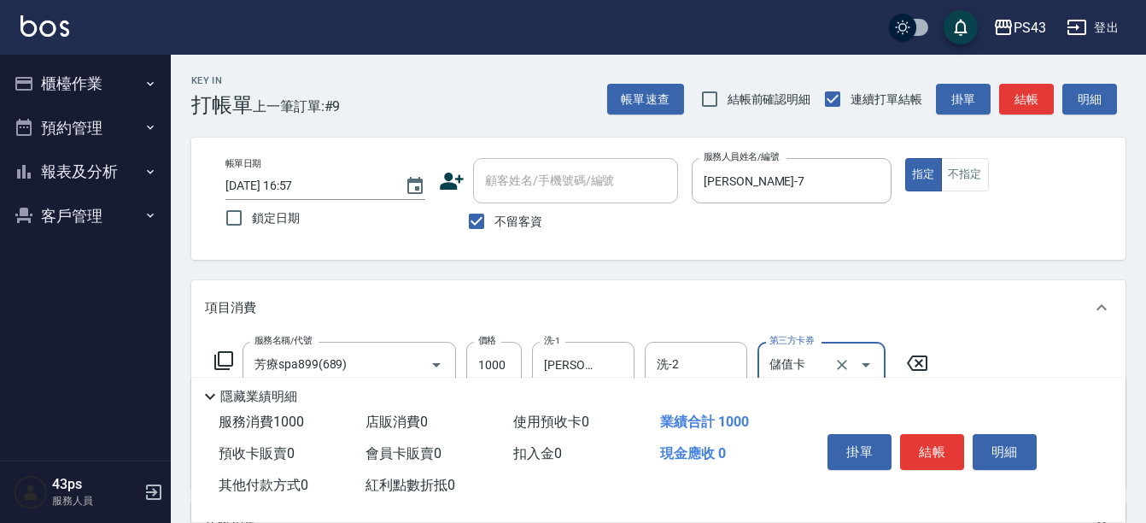
type input "儲值卡"
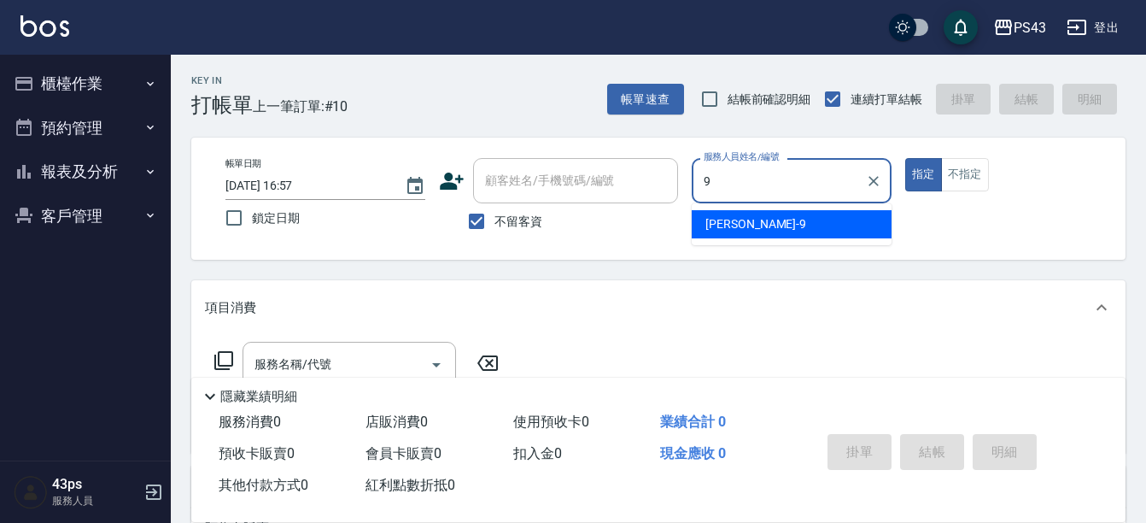
type input "[PERSON_NAME]-9"
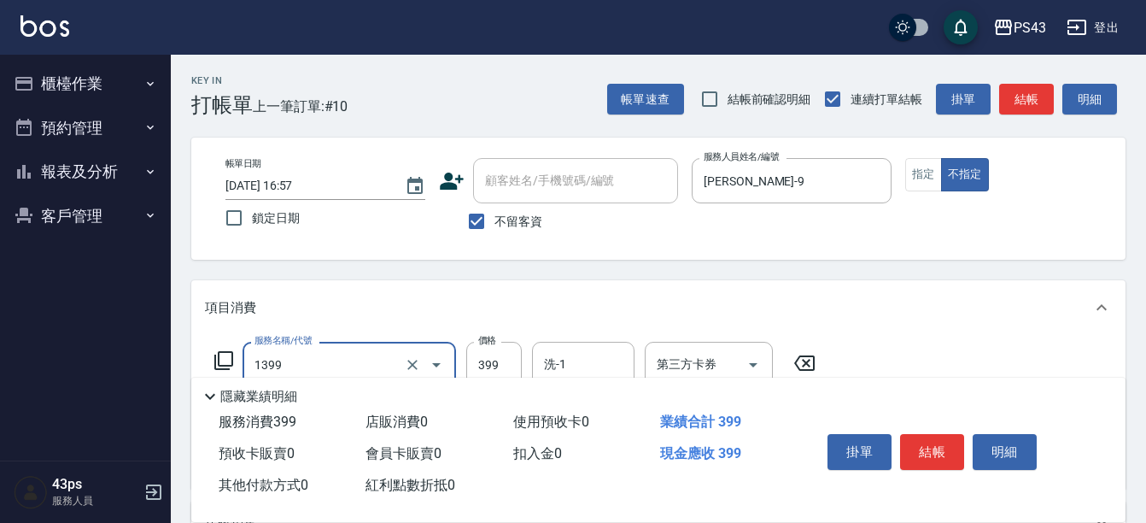
type input "海鹽洗髮399(1399)"
type input "499"
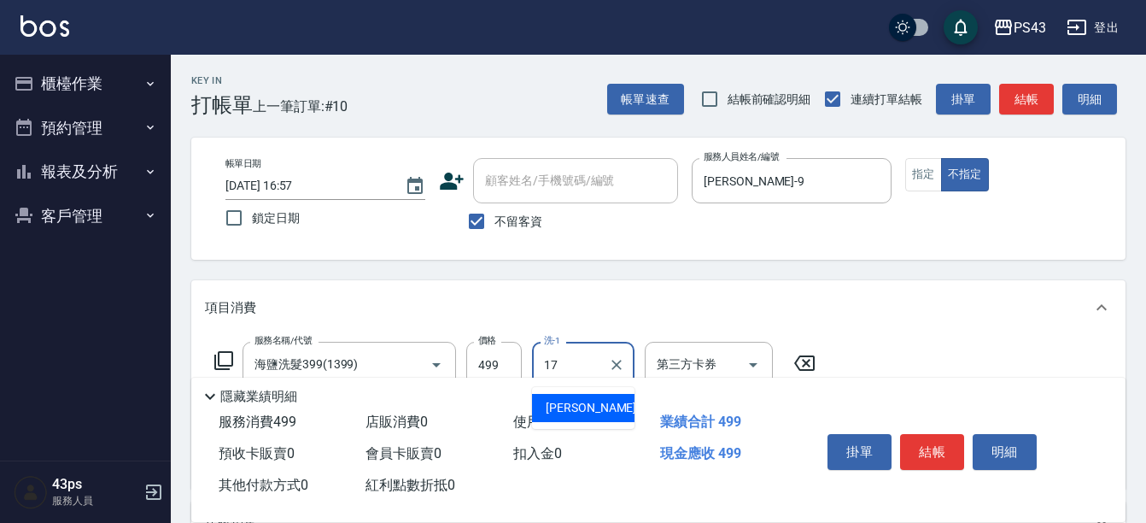
type input "[PERSON_NAME]-17"
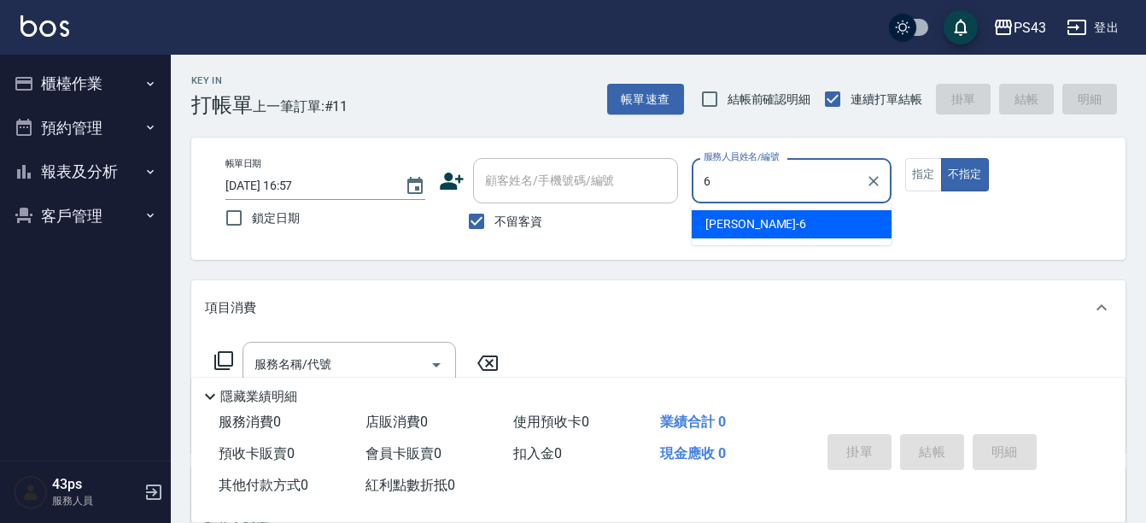
type input "陳冠宇-6"
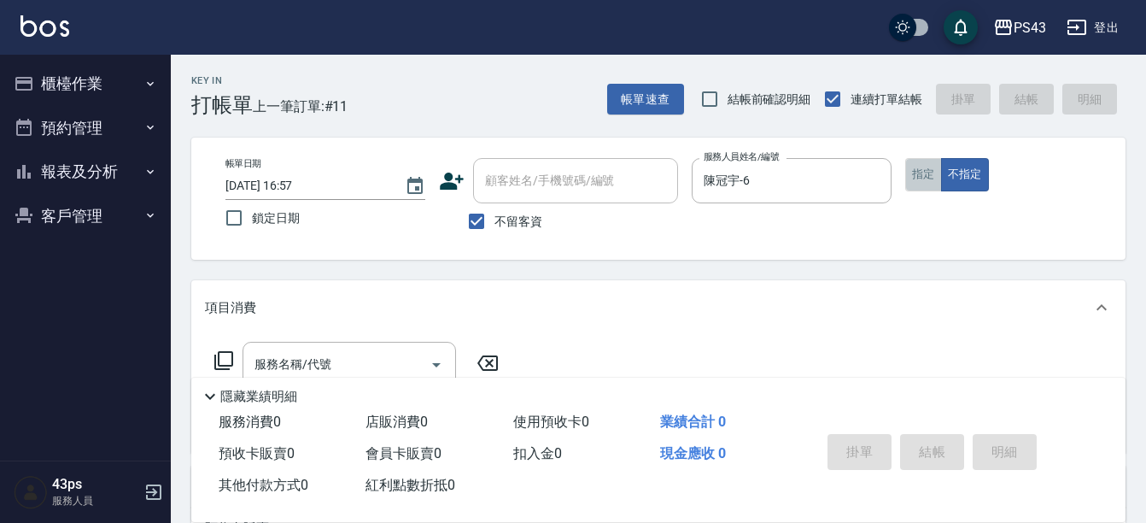
click at [929, 188] on button "指定" at bounding box center [923, 174] width 37 height 33
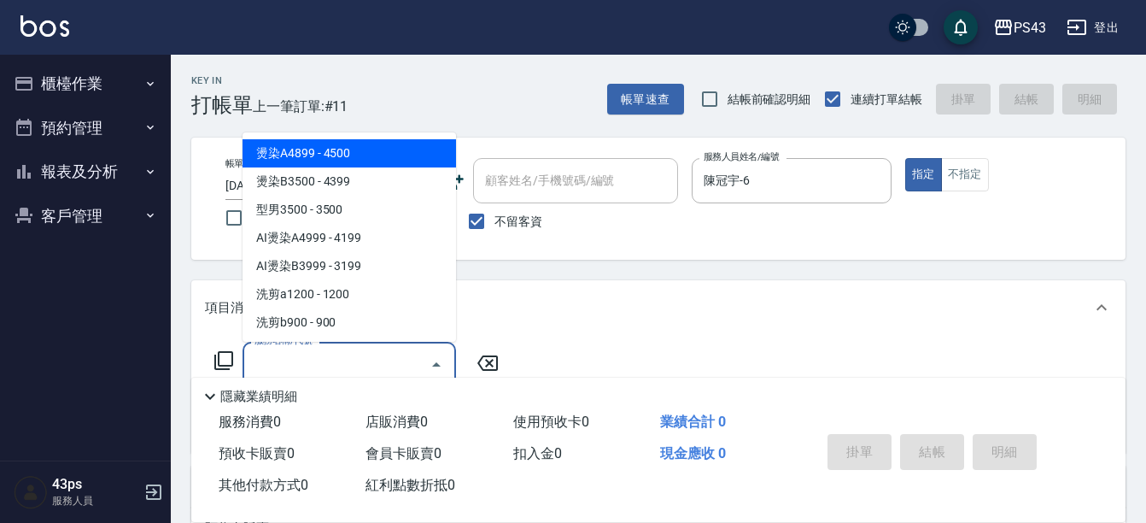
click at [289, 366] on input "服務名稱/代號" at bounding box center [336, 364] width 173 height 30
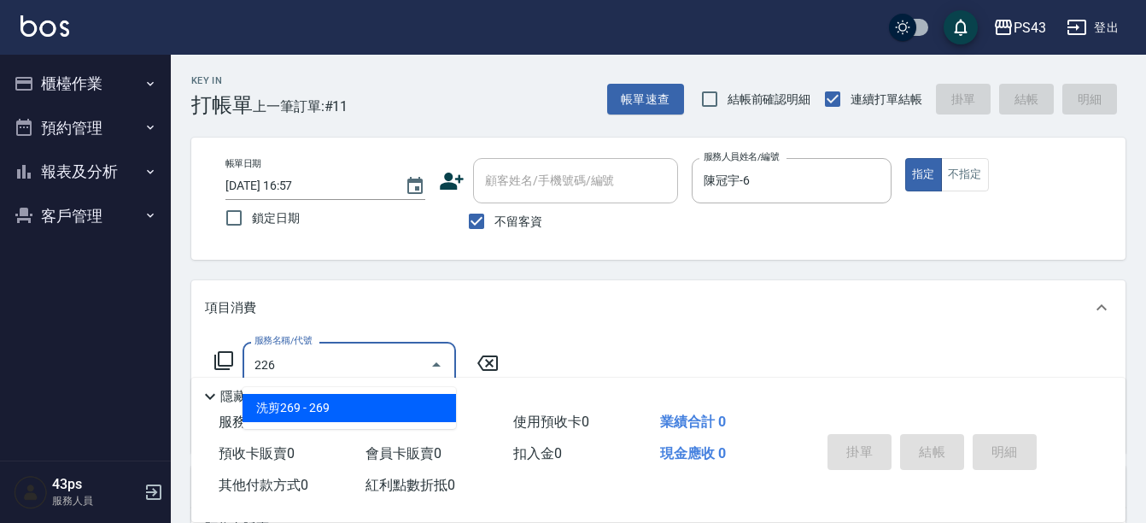
type input "洗剪269(226)"
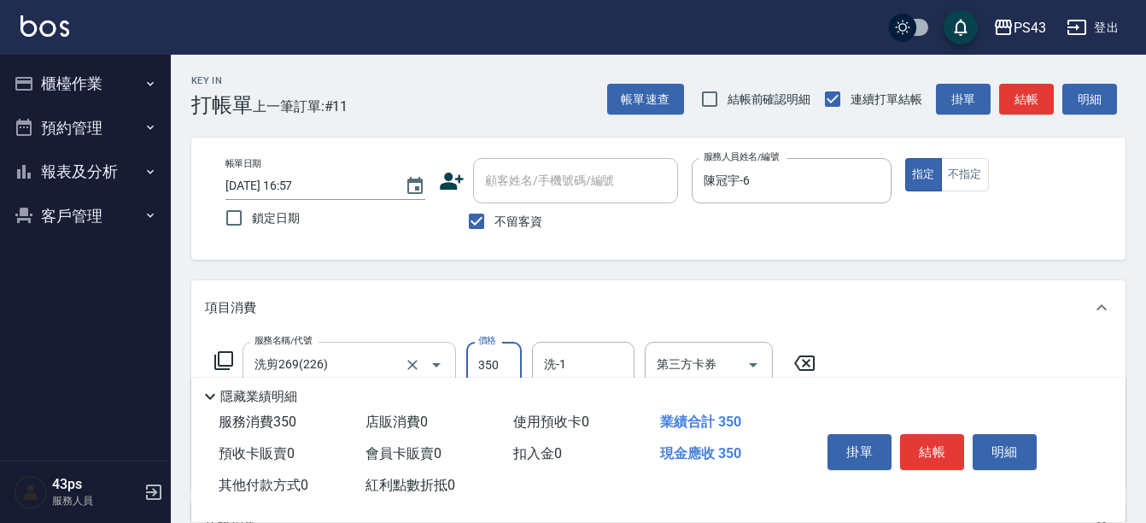
type input "350"
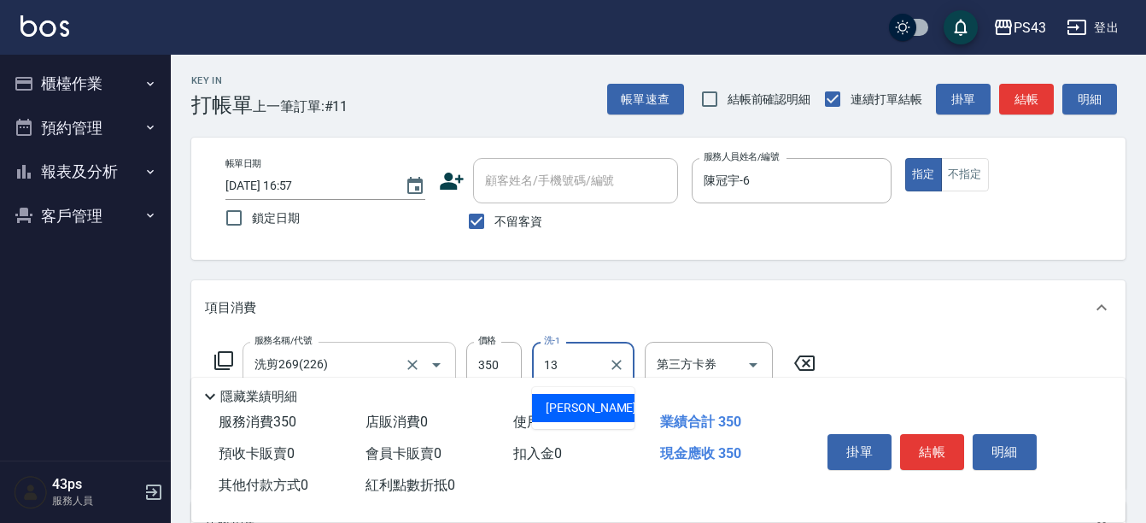
type input "[PERSON_NAME]-13"
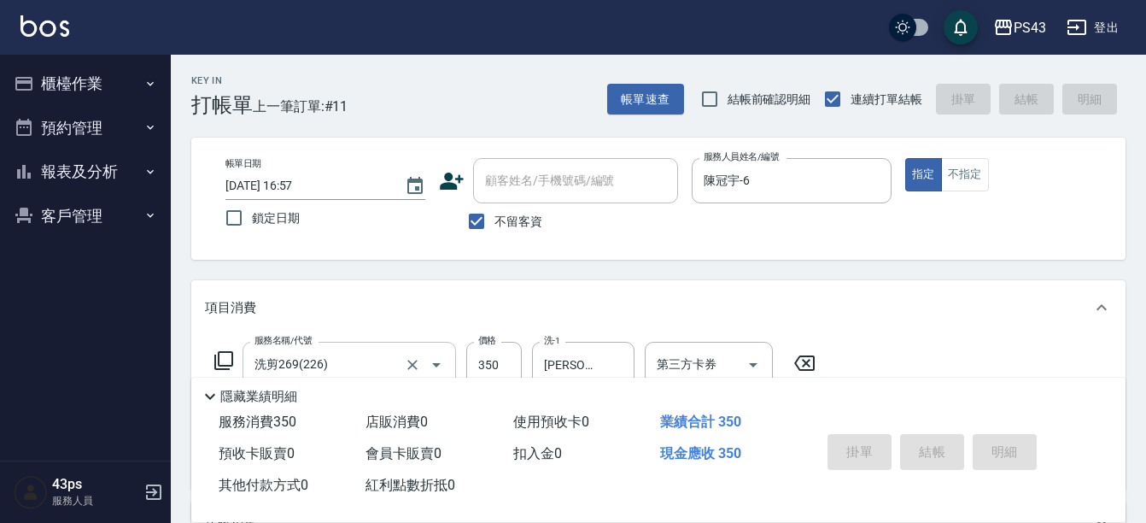
type input "[DATE] 16:58"
